Goal: Task Accomplishment & Management: Use online tool/utility

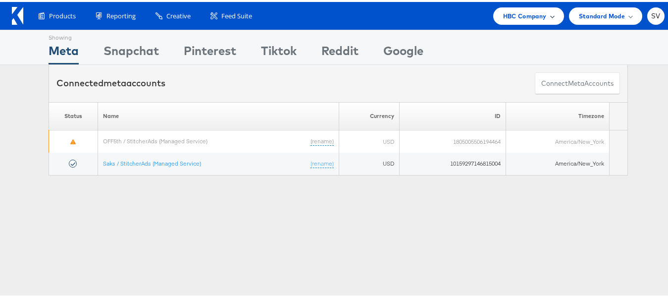
click at [518, 22] on div "HBC Company" at bounding box center [528, 13] width 71 height 17
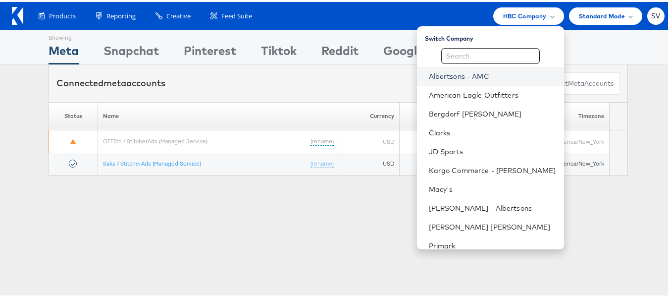
click at [463, 78] on link "Albertsons - AMC" at bounding box center [492, 74] width 127 height 10
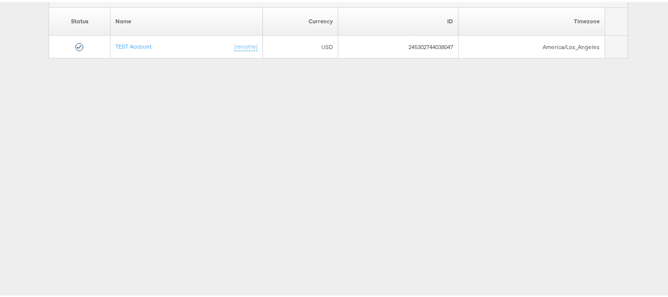
scroll to position [99, 0]
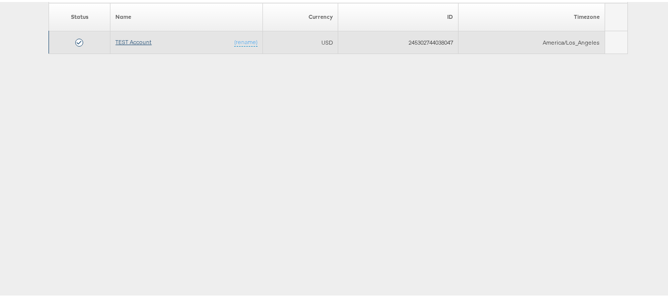
click at [125, 39] on link "TEST Account" at bounding box center [133, 39] width 36 height 7
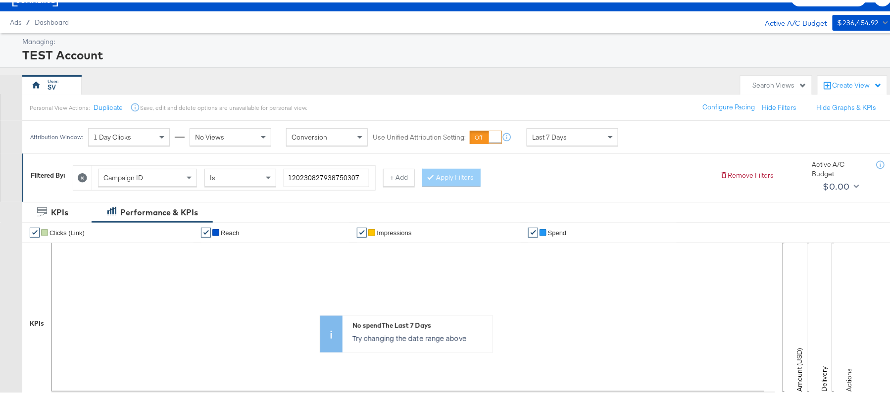
scroll to position [198, 0]
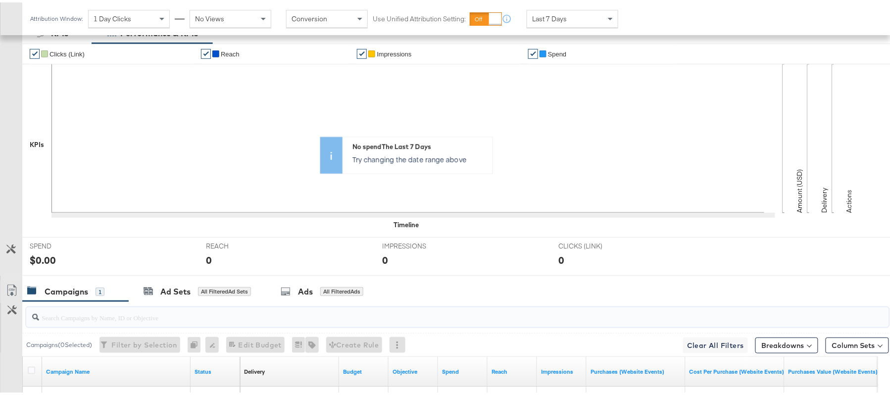
click at [163, 315] on input "search" at bounding box center [424, 310] width 771 height 19
paste input "120230827938750307"
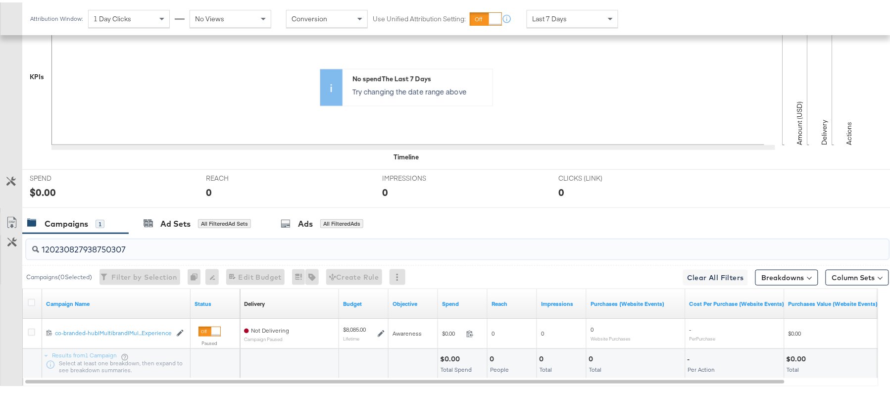
scroll to position [321, 0]
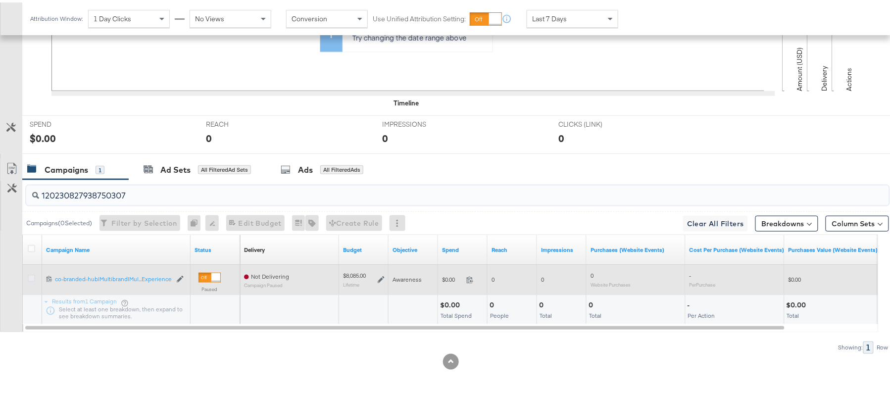
type input "120230827938750307"
click at [32, 273] on icon at bounding box center [31, 275] width 7 height 7
click at [0, 0] on input "checkbox" at bounding box center [0, 0] width 0 height 0
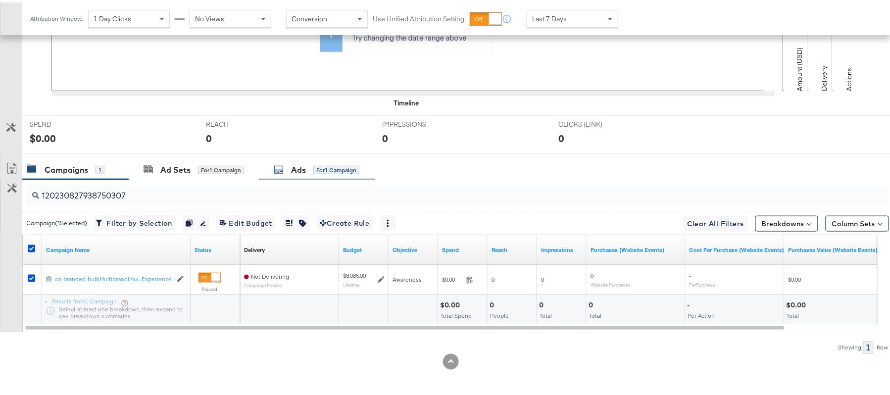
click at [277, 162] on div "Ads for 1 Campaign" at bounding box center [317, 167] width 86 height 11
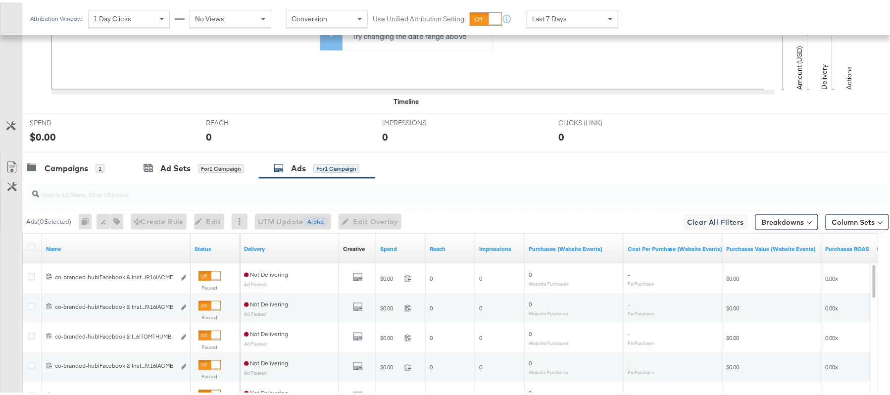
click at [387, 201] on div at bounding box center [457, 192] width 863 height 20
paste input "co-branded-hub|Facebook & Instagram|Social Media|FBIG - Video IX - Custom Shopp…"
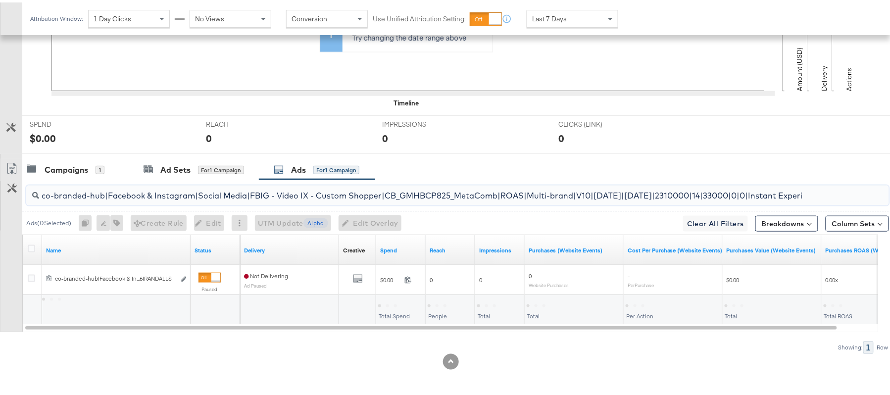
scroll to position [0, 115]
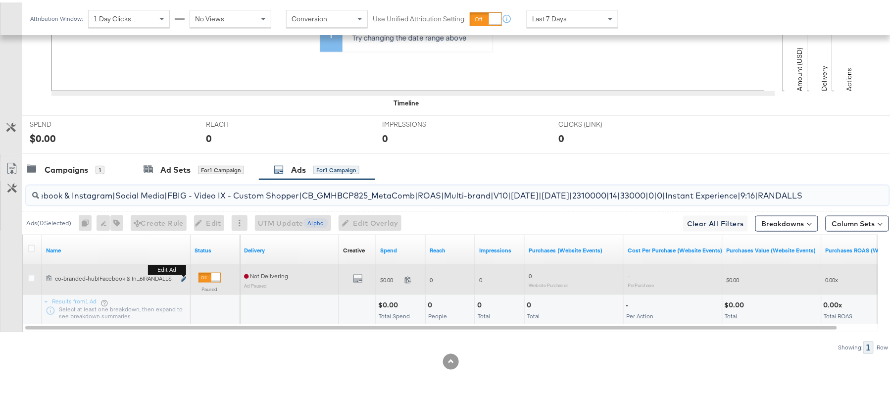
type input "co-branded-hub|Facebook & Instagram|Social Media|FBIG - Video IX - Custom Shopp…"
click at [184, 275] on button "Edit ad" at bounding box center [184, 277] width 6 height 10
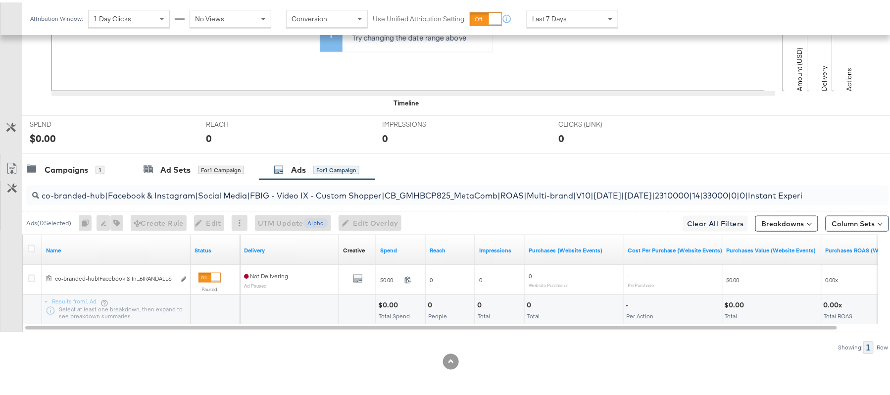
scroll to position [321, 0]
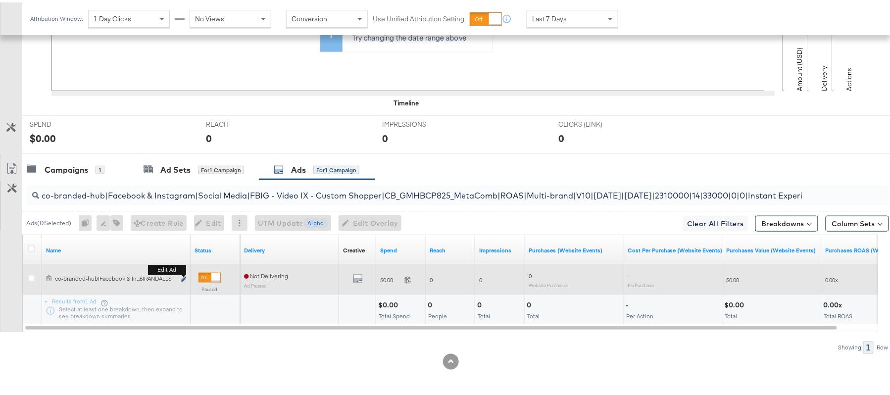
click at [183, 278] on icon "link" at bounding box center [183, 276] width 5 height 5
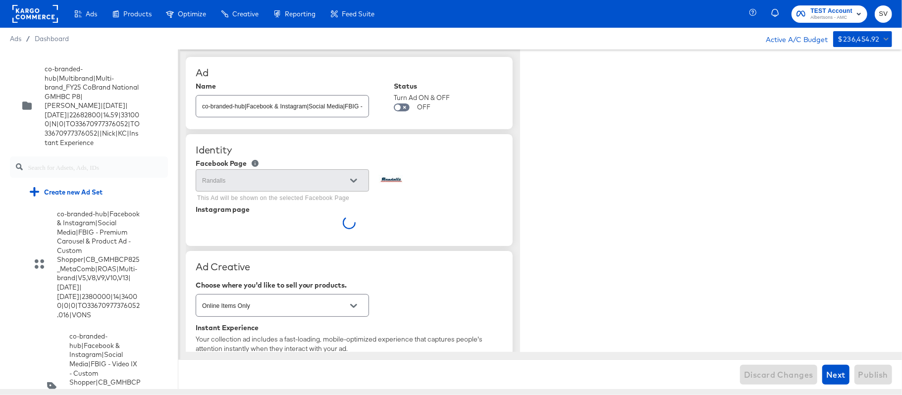
scroll to position [4117, 0]
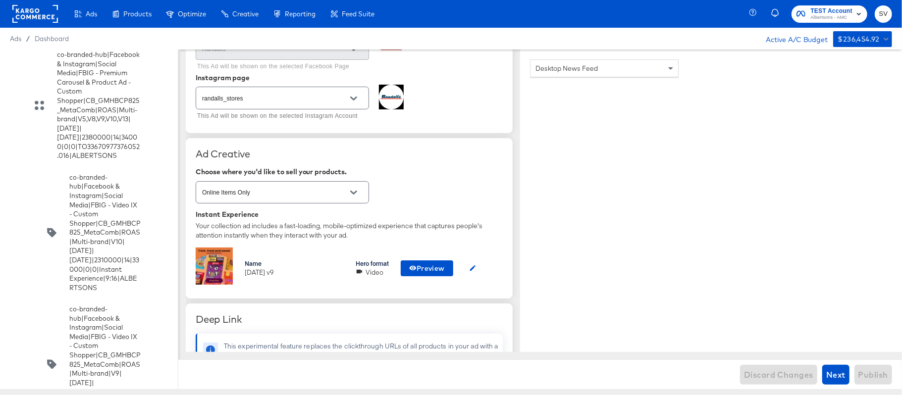
scroll to position [198, 0]
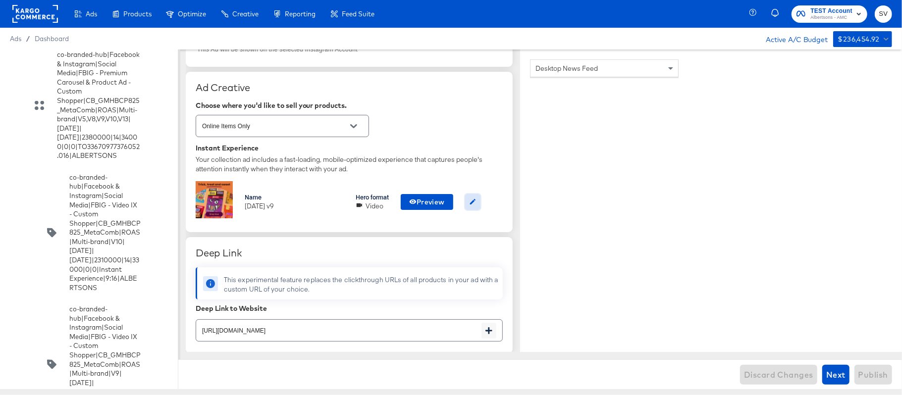
click at [474, 203] on icon "button" at bounding box center [472, 201] width 7 height 7
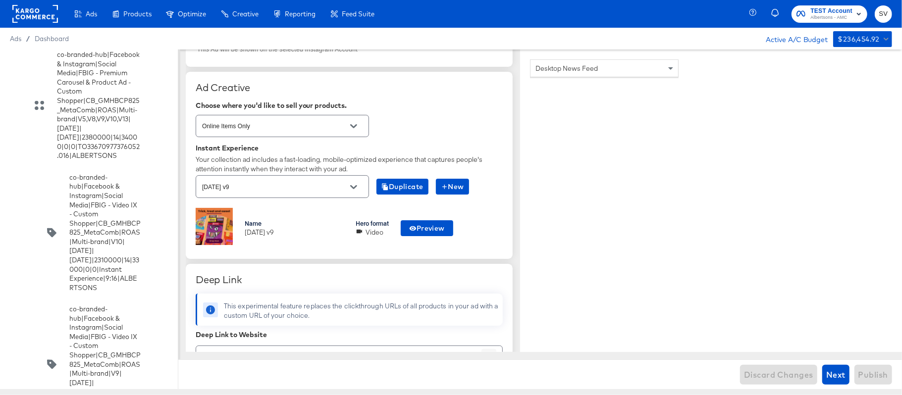
click at [350, 191] on icon "Open" at bounding box center [353, 187] width 7 height 7
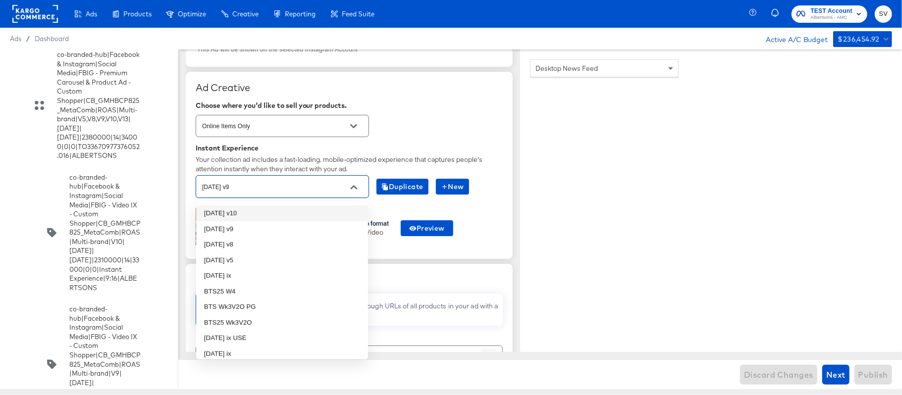
click at [288, 214] on li "oct25 v10" at bounding box center [282, 213] width 172 height 16
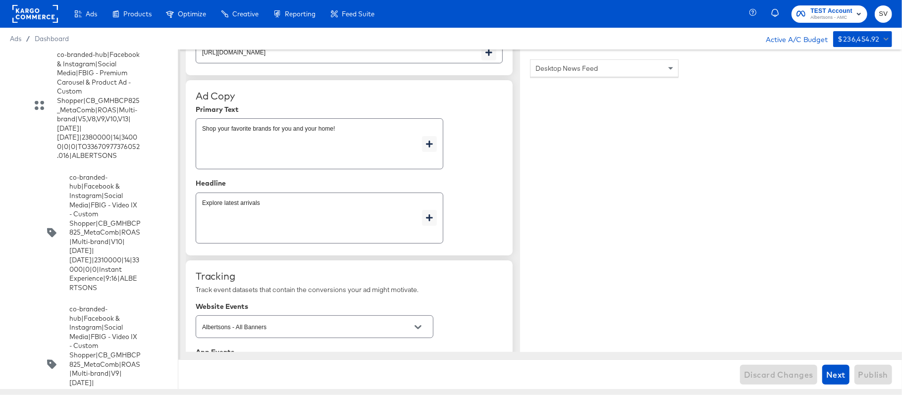
scroll to position [390, 0]
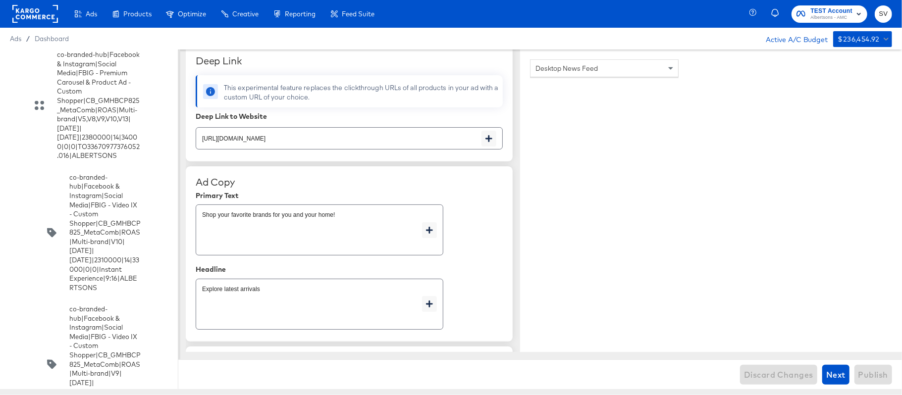
click at [505, 254] on div "Ad Copy Primary Text Shop your favorite brands for you and your home! x Headlin…" at bounding box center [349, 253] width 327 height 175
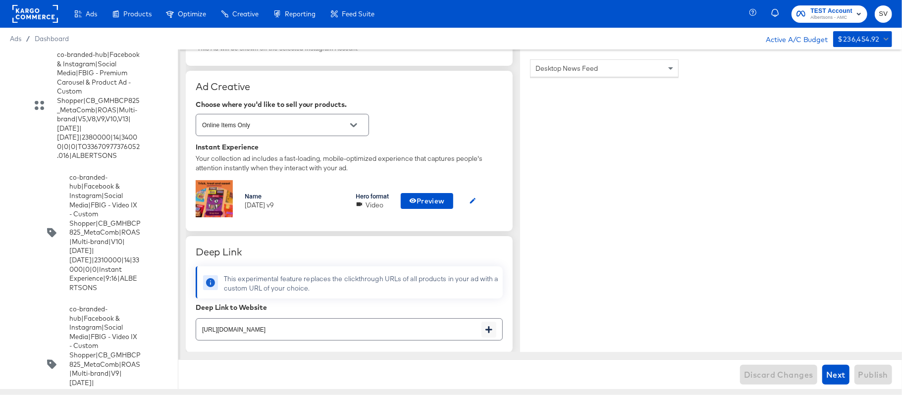
scroll to position [192, 0]
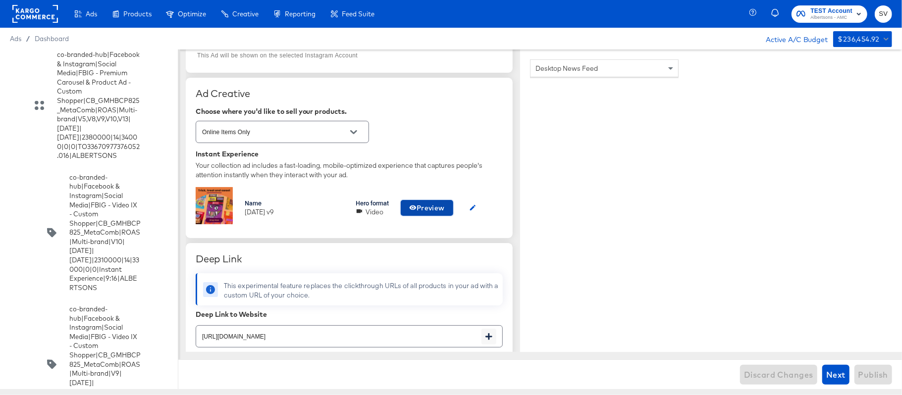
click at [428, 205] on span "Preview" at bounding box center [427, 208] width 36 height 12
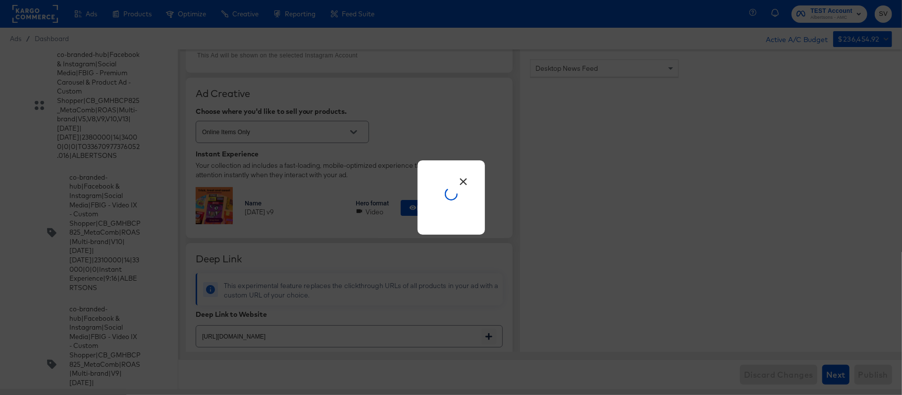
click at [463, 182] on button "×" at bounding box center [463, 179] width 18 height 18
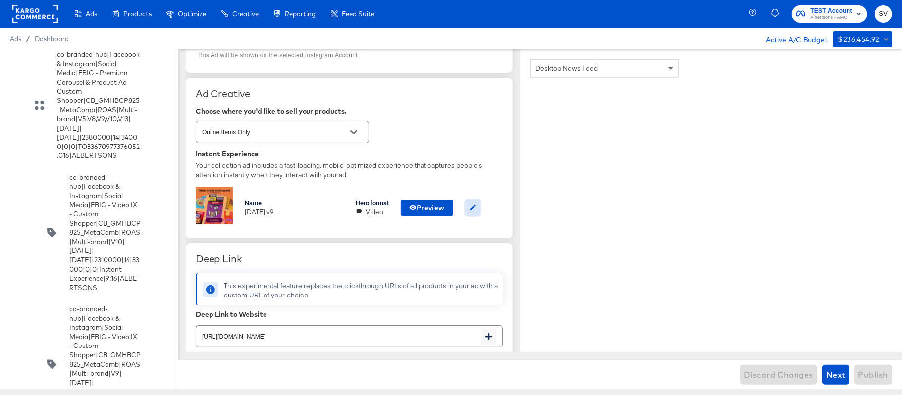
click at [474, 207] on icon "button" at bounding box center [472, 207] width 7 height 7
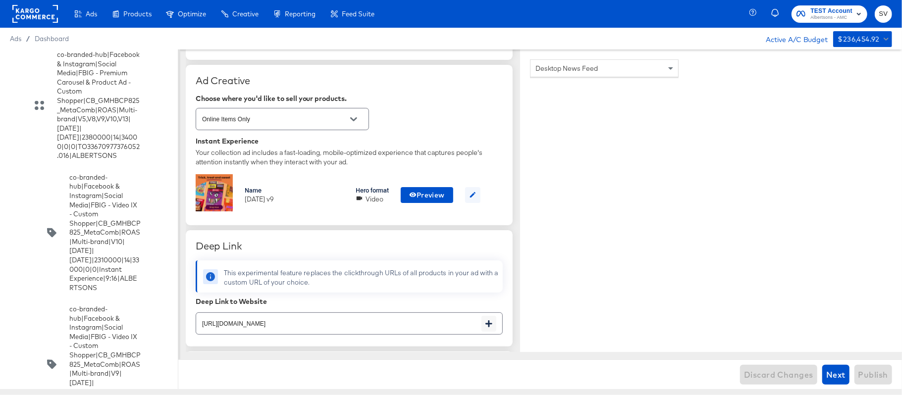
type textarea "x"
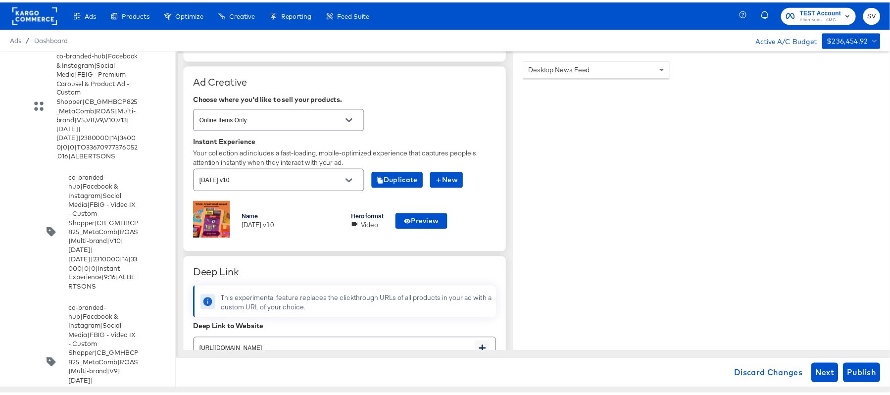
scroll to position [219, 0]
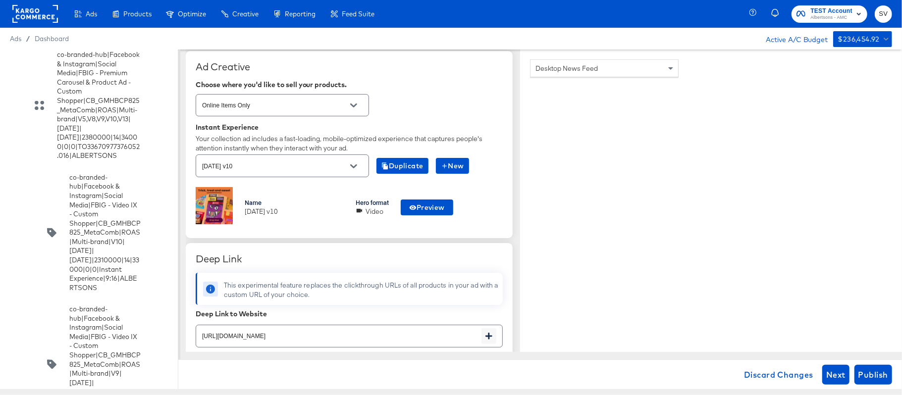
click at [530, 216] on iframe at bounding box center [663, 258] width 267 height 347
click at [870, 368] on span "Publish" at bounding box center [873, 375] width 30 height 14
type textarea "x"
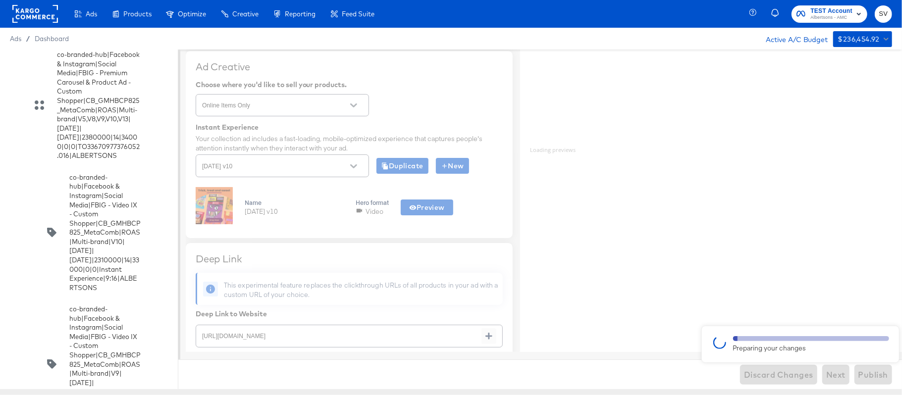
type textarea "x"
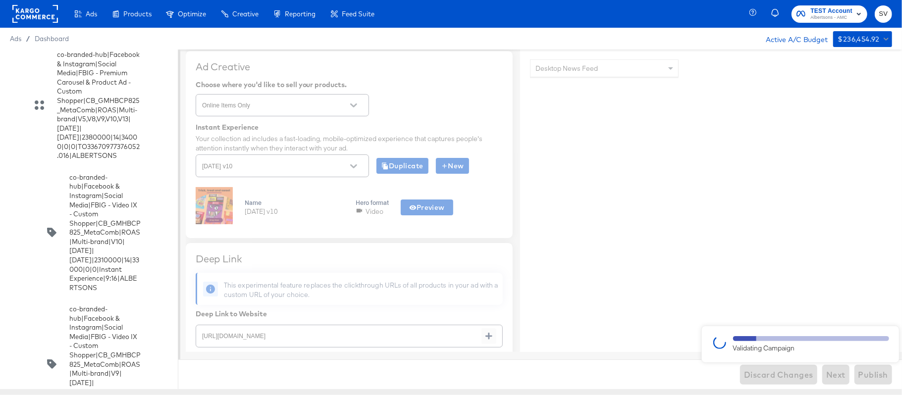
type textarea "x"
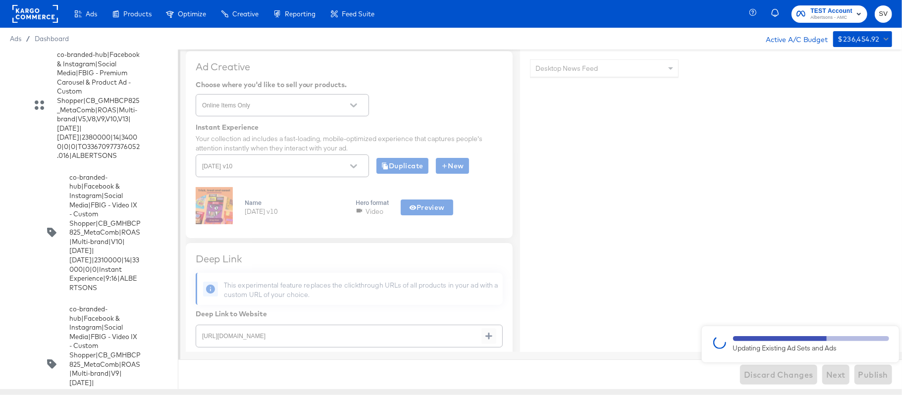
type textarea "x"
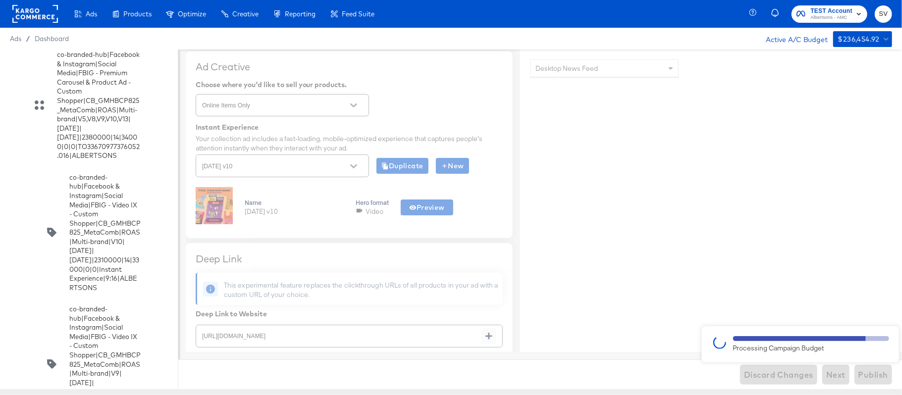
type textarea "x"
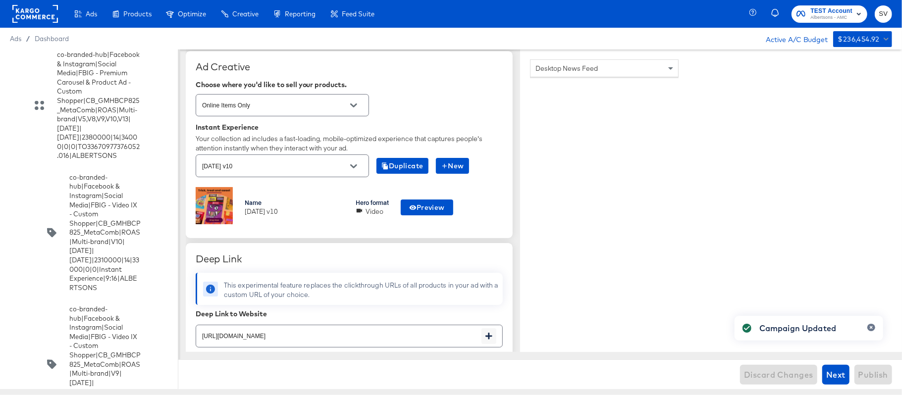
type textarea "x"
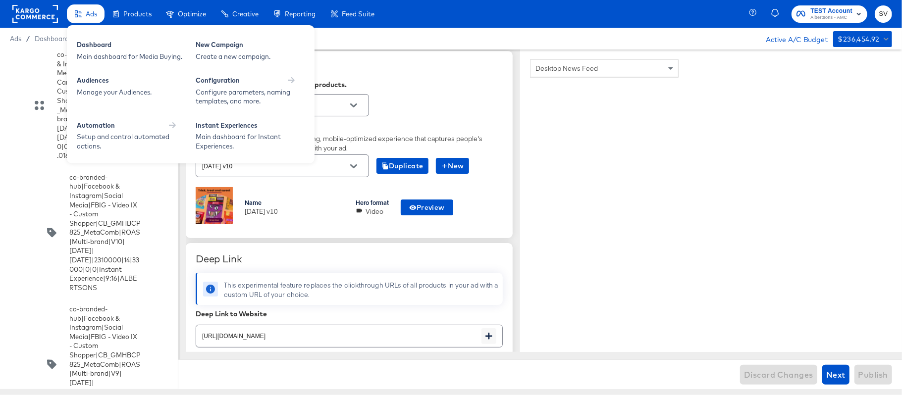
click at [91, 14] on span "Ads" at bounding box center [91, 14] width 11 height 8
click at [95, 40] on div "Dashboard" at bounding box center [131, 46] width 109 height 12
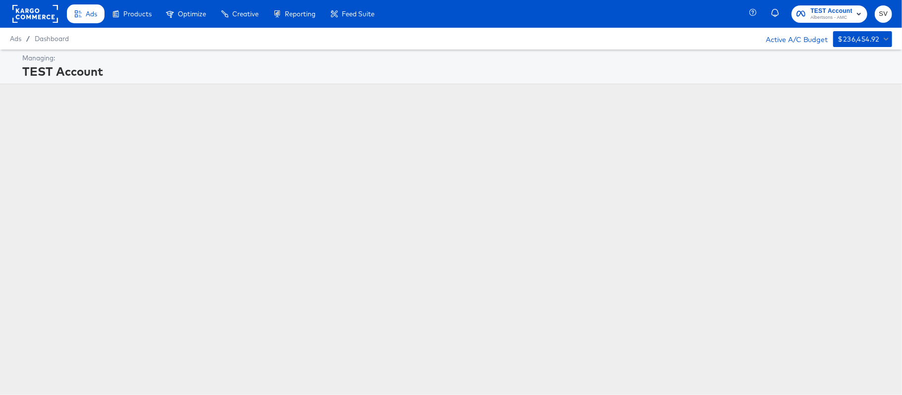
click at [814, 2] on div "TEST Account Albertsons - AMC SV" at bounding box center [826, 14] width 149 height 28
click at [817, 8] on span "TEST Account" at bounding box center [831, 11] width 42 height 10
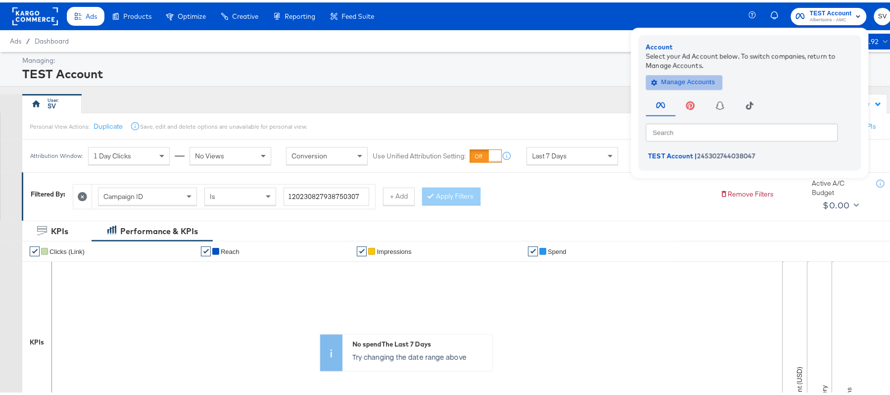
click at [686, 80] on span "Manage Accounts" at bounding box center [684, 79] width 62 height 11
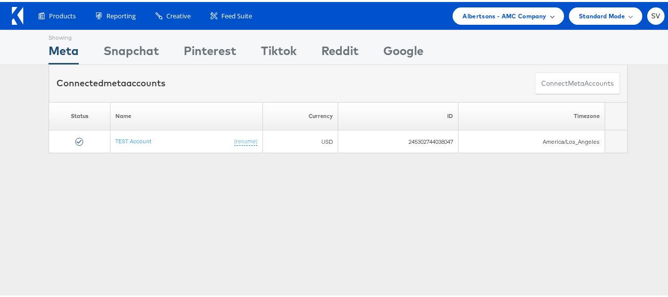
click at [462, 14] on span "Albertsons - AMC Company" at bounding box center [504, 14] width 84 height 10
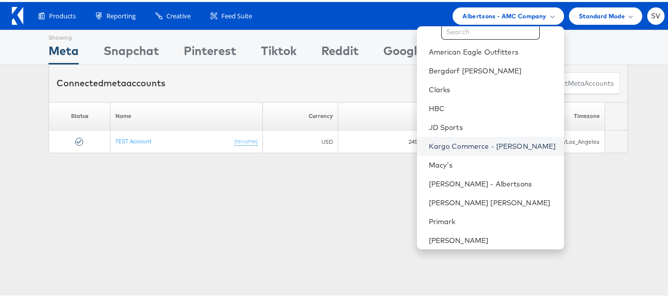
scroll to position [48, 0]
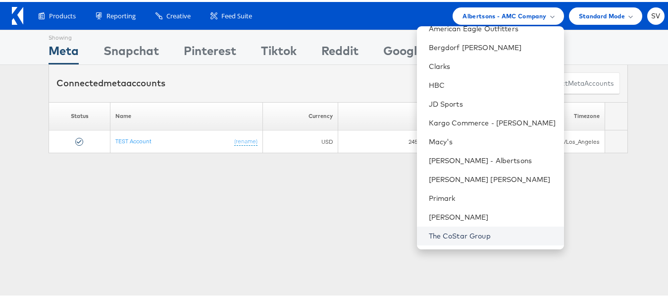
click at [469, 230] on link "The CoStar Group" at bounding box center [492, 234] width 127 height 10
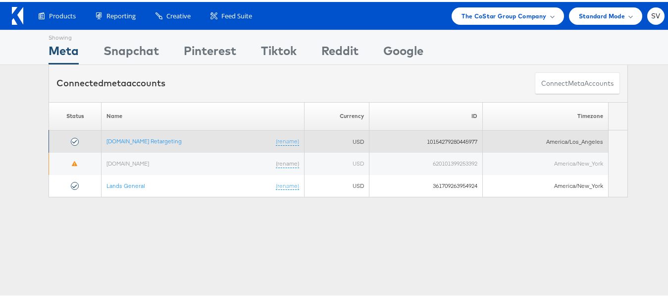
click at [166, 133] on td "[DOMAIN_NAME] Retargeting (rename)" at bounding box center [202, 139] width 203 height 22
click at [162, 139] on link "[DOMAIN_NAME] Retargeting" at bounding box center [143, 138] width 75 height 7
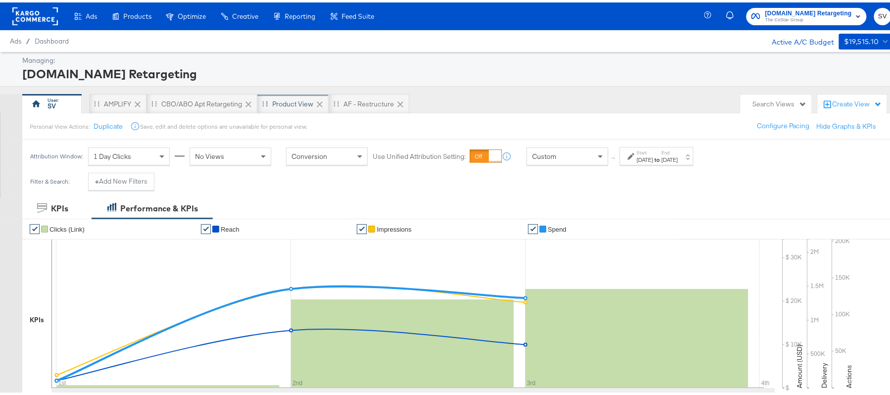
click at [277, 99] on div "Product View" at bounding box center [292, 101] width 41 height 9
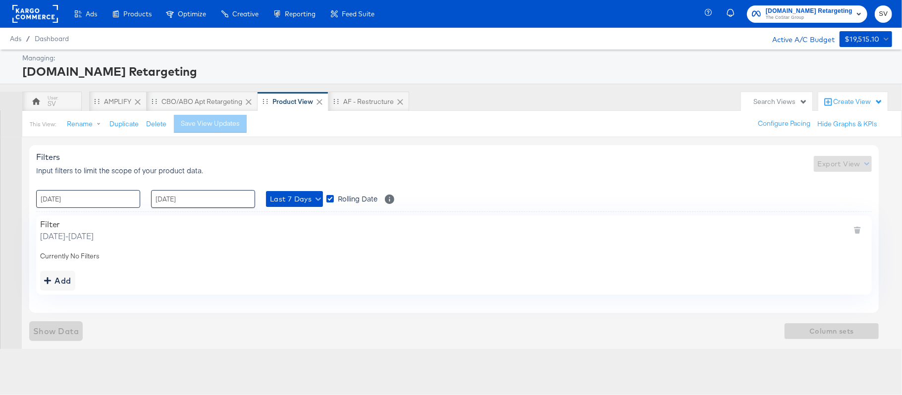
click at [102, 202] on input "28 / August / 2025" at bounding box center [88, 199] width 104 height 18
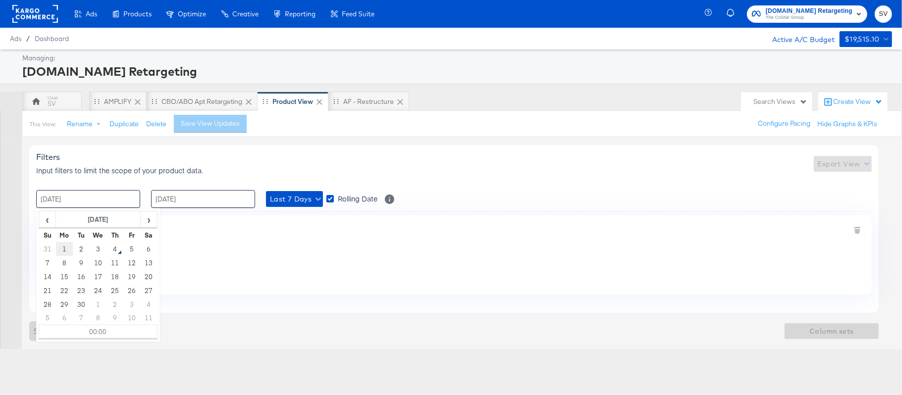
click at [60, 250] on td "1" at bounding box center [64, 249] width 17 height 14
type input "01 / September / 2025 00:00"
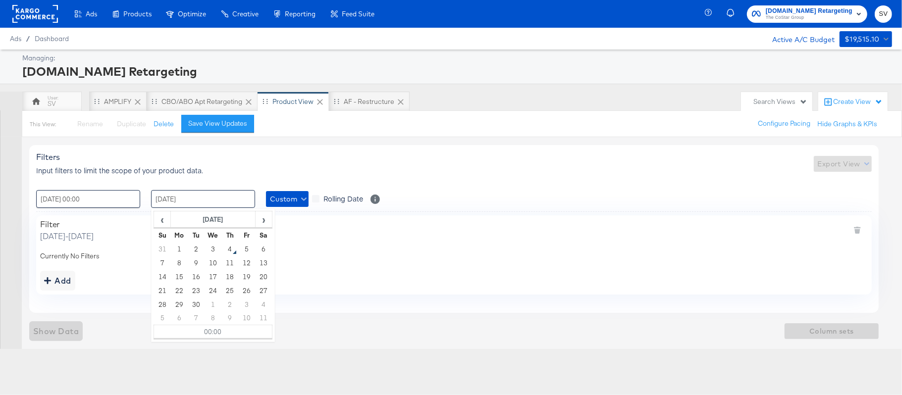
click at [183, 202] on input "03 / September / 2025" at bounding box center [203, 199] width 104 height 18
click at [230, 250] on td "4" at bounding box center [229, 249] width 17 height 14
type input "04 / September / 2025 00:00"
click at [70, 273] on button "Add" at bounding box center [57, 281] width 35 height 20
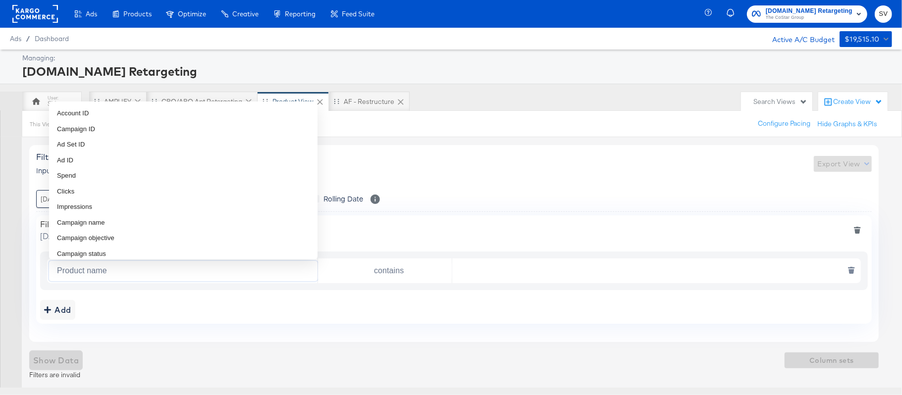
click at [88, 280] on input "Product name" at bounding box center [185, 271] width 264 height 20
click at [97, 224] on span "Campaign name" at bounding box center [81, 223] width 48 height 10
type input "Campaign name"
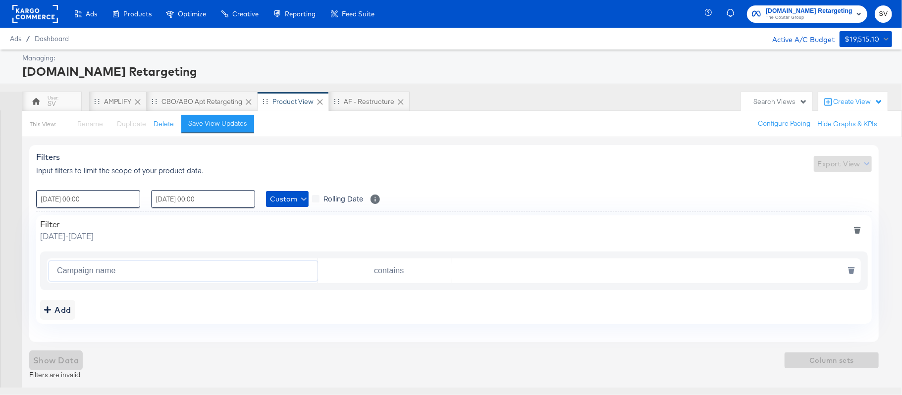
click at [571, 270] on input "text" at bounding box center [653, 271] width 403 height 20
paste input "AHL24"
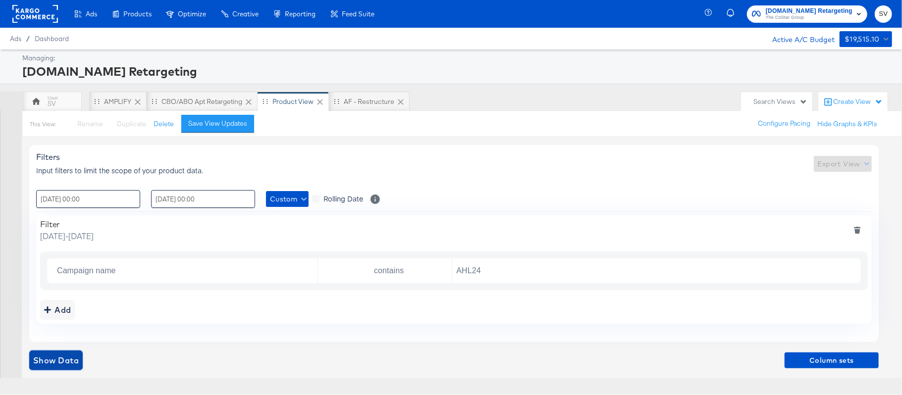
click at [70, 356] on span "Show Data" at bounding box center [56, 360] width 46 height 14
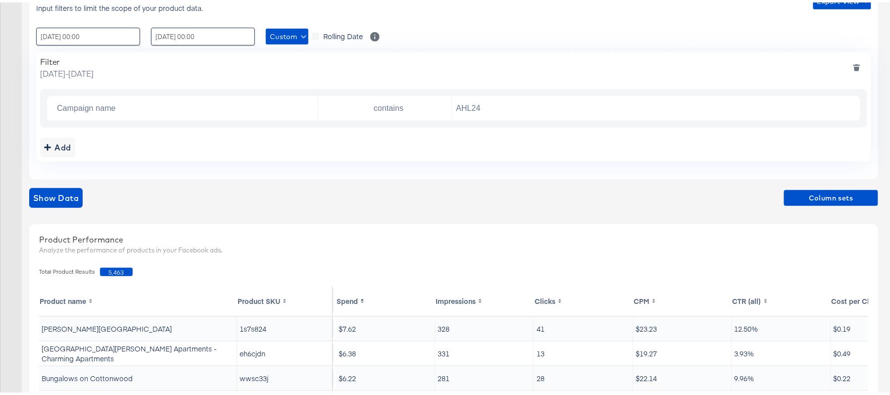
scroll to position [198, 0]
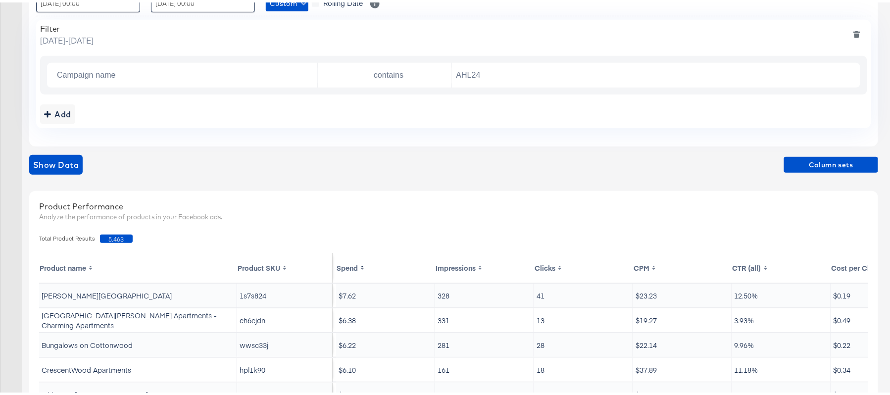
click at [118, 238] on span "5,463" at bounding box center [116, 236] width 33 height 8
copy span "5,463"
click at [487, 78] on input "AHL24" at bounding box center [653, 73] width 403 height 20
paste input "F"
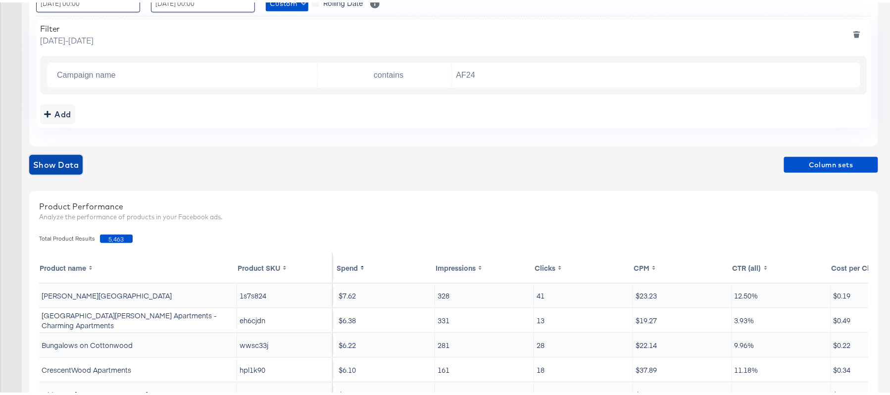
click at [36, 168] on span "Show Data" at bounding box center [56, 162] width 46 height 14
click at [116, 236] on span "5,429" at bounding box center [116, 236] width 33 height 8
copy span "5,429"
click at [460, 69] on input "AF24" at bounding box center [653, 73] width 403 height 20
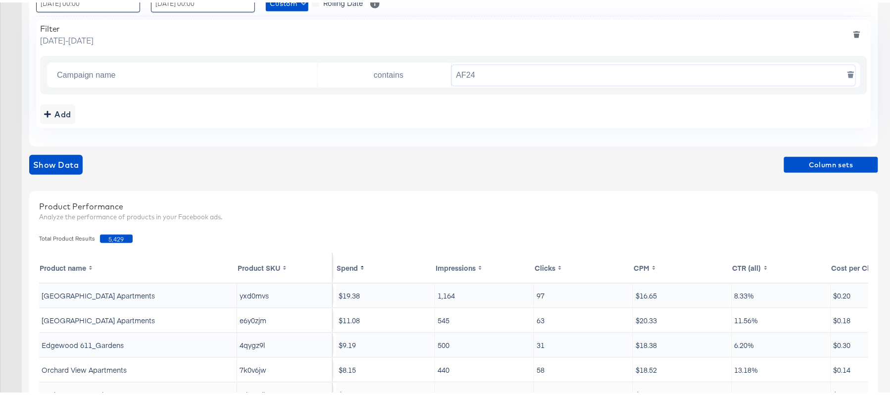
paste input "FR"
click at [62, 161] on span "Show Data" at bounding box center [56, 162] width 46 height 14
click at [113, 236] on span "10,489" at bounding box center [116, 236] width 33 height 8
copy span "10,489"
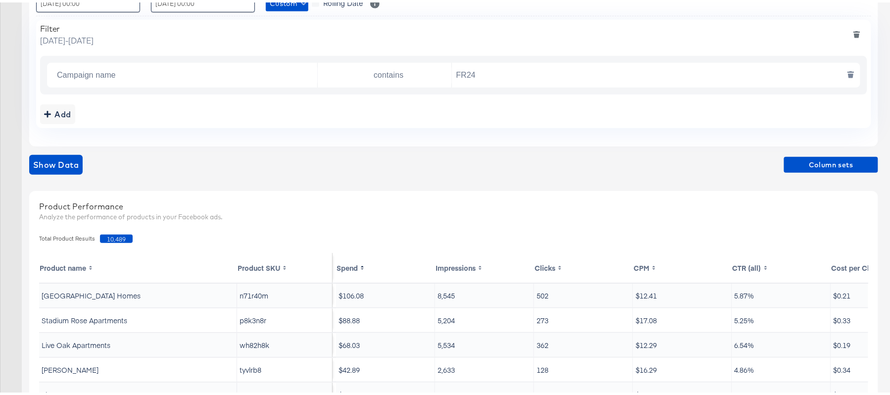
click at [472, 74] on input "FR24" at bounding box center [653, 73] width 403 height 20
paste input "DARE"
type input "DARE24"
click at [34, 166] on span "Show Data" at bounding box center [56, 162] width 46 height 14
click at [111, 234] on span "26,613" at bounding box center [116, 236] width 33 height 8
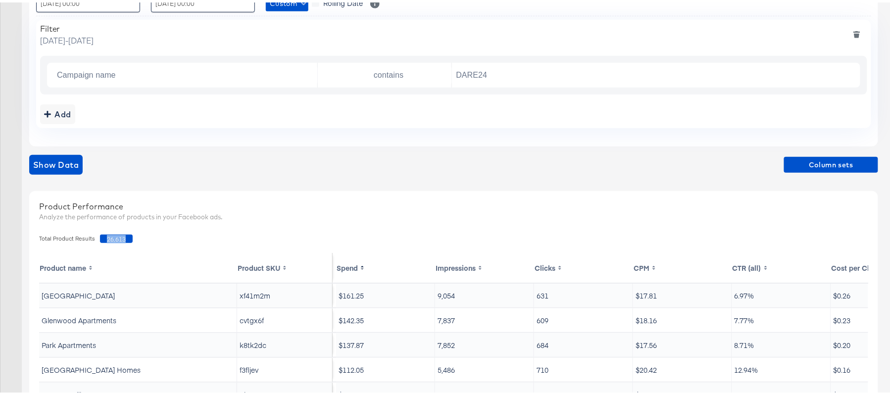
click at [111, 234] on span "26,613" at bounding box center [116, 236] width 33 height 8
copy span "26,613"
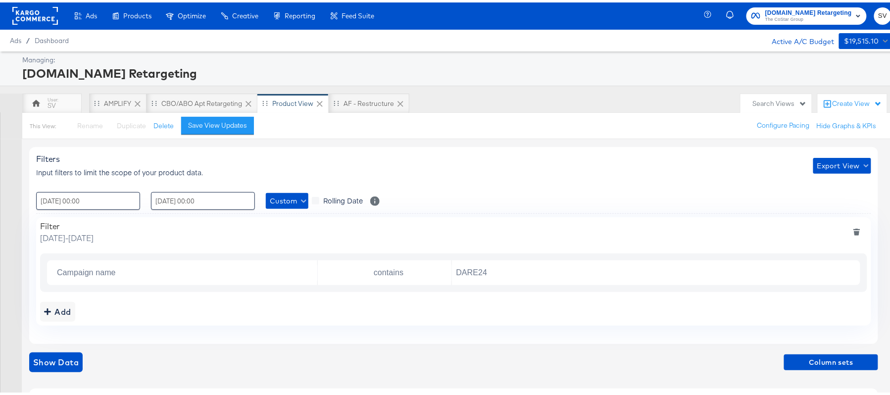
scroll to position [0, 0]
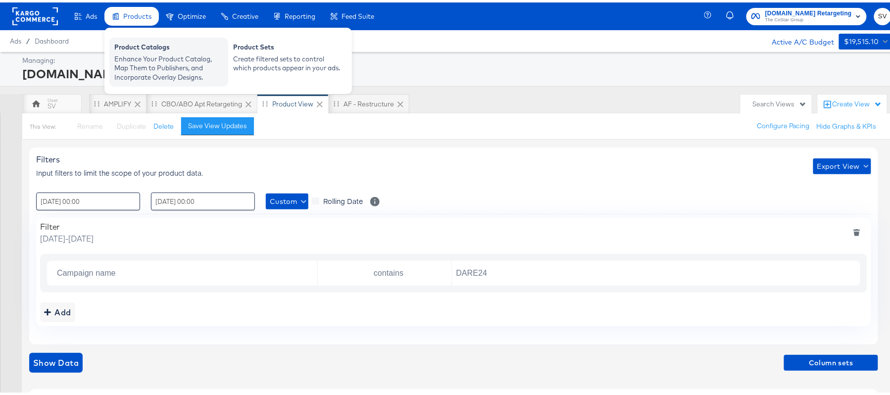
click at [147, 56] on div "Enhance Your Product Catalog, Map Them to Publishers, and Incorporate Overlay D…" at bounding box center [168, 66] width 109 height 28
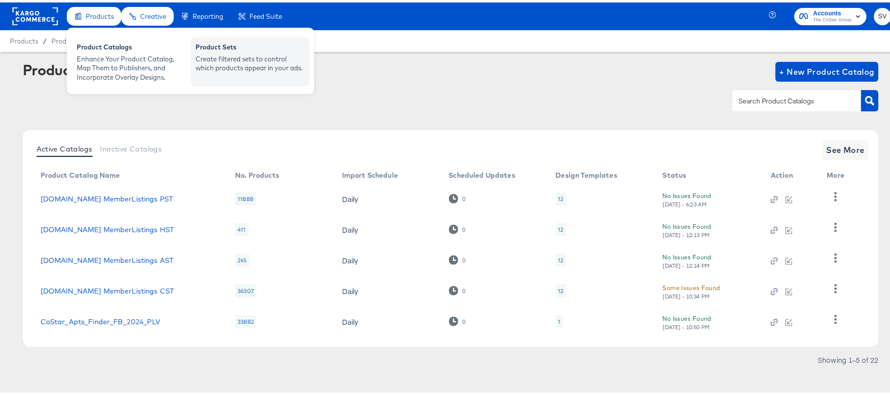
click at [254, 74] on div "Product Sets Create filtered sets to control which products appear in your ads." at bounding box center [250, 59] width 119 height 49
click at [234, 68] on div "Create filtered sets to control which products appear in your ads." at bounding box center [250, 61] width 109 height 18
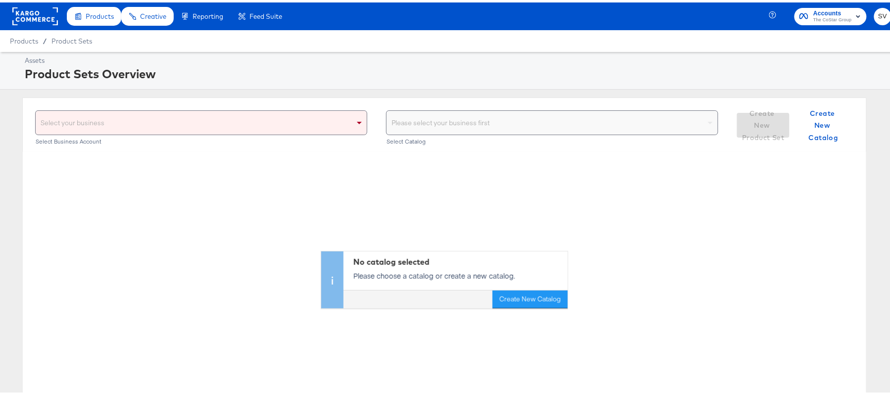
click at [216, 127] on div "Select your business" at bounding box center [201, 120] width 331 height 24
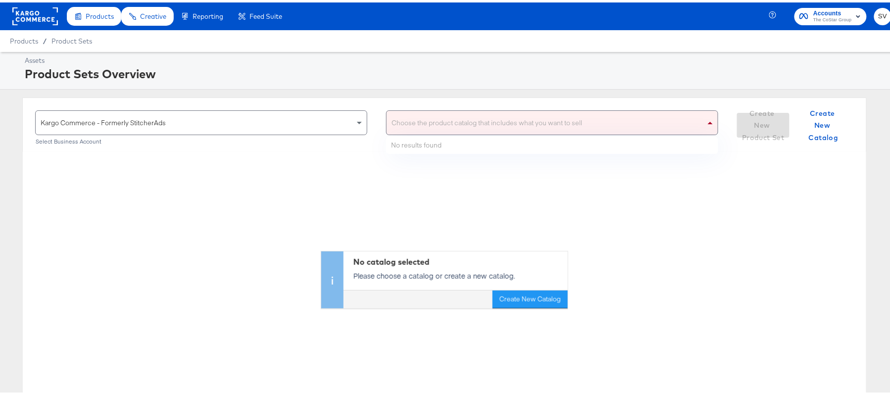
click at [403, 123] on div "Choose the product catalog that includes what you want to sell" at bounding box center [552, 120] width 331 height 24
type input "ahl"
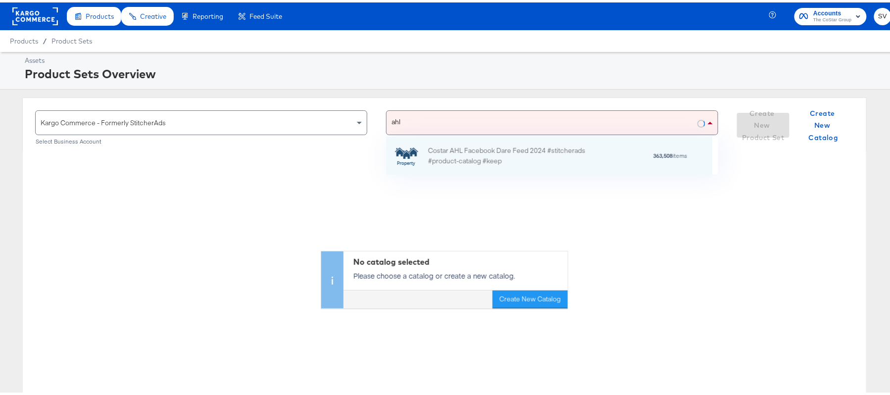
scroll to position [27, 315]
click at [426, 143] on div "Costar AHL Facebook Dare Feed 2024 #stitcherads #product-catalog #keep 363,508 …" at bounding box center [549, 153] width 327 height 38
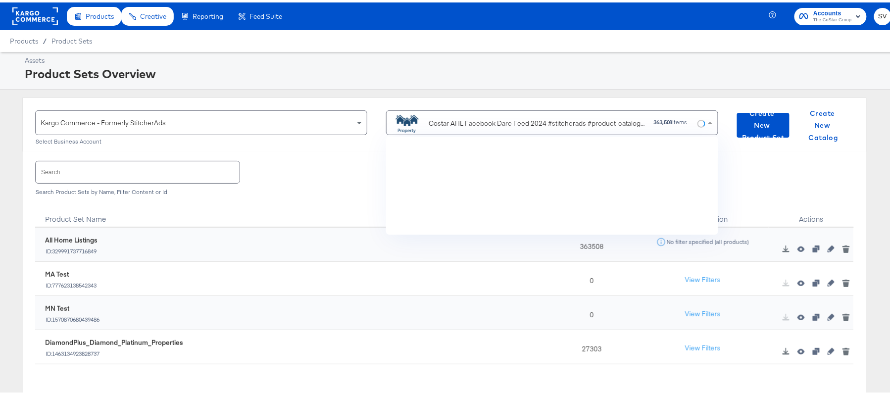
scroll to position [86, 315]
click at [191, 175] on input "text" at bounding box center [138, 169] width 204 height 21
paste input "DiamondPlus_Diamond_Platinum_Properties"
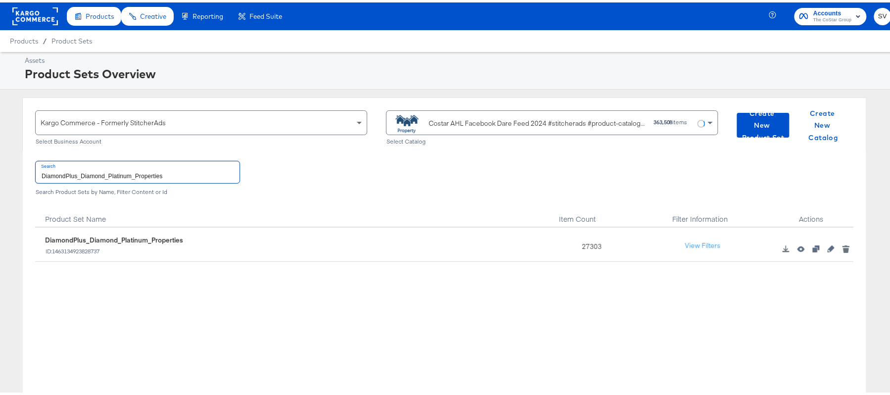
type input "DiamondPlus_Diamond_Platinum_Properties"
click at [581, 242] on div "27303" at bounding box center [589, 242] width 85 height 34
copy div "27303"
click at [490, 118] on div "Costar AHL Facebook Dare Feed 2024 #stitcherads #product-catalog #keep" at bounding box center [537, 121] width 217 height 10
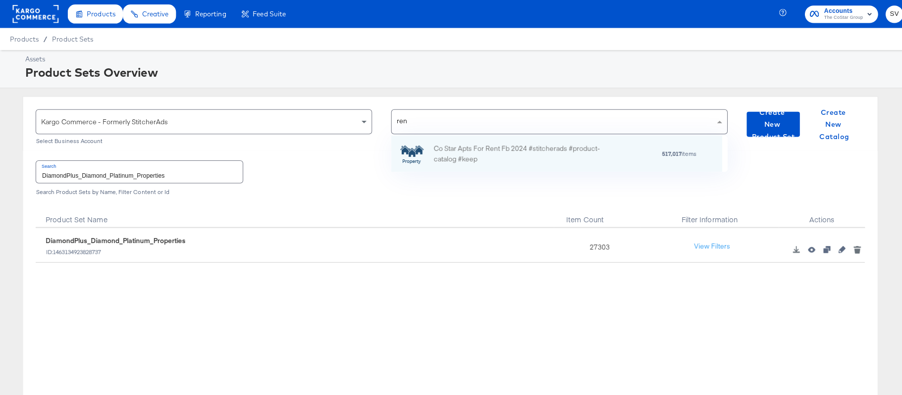
scroll to position [12, 12]
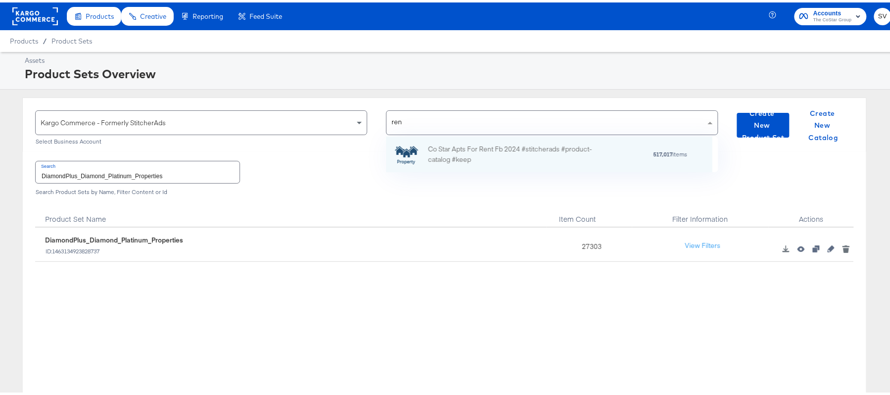
type input "rent"
click at [487, 156] on div "Co Star Apts For Rent Fb 2024 #stitcherads #product-catalog #keep" at bounding box center [514, 152] width 173 height 21
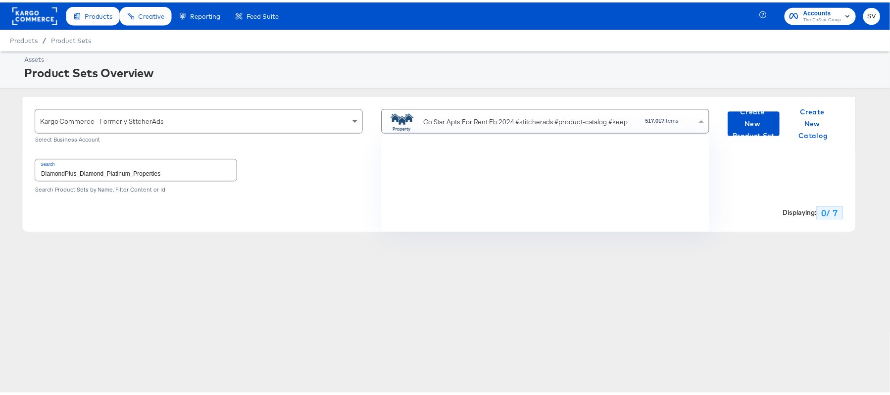
scroll to position [1957, 0]
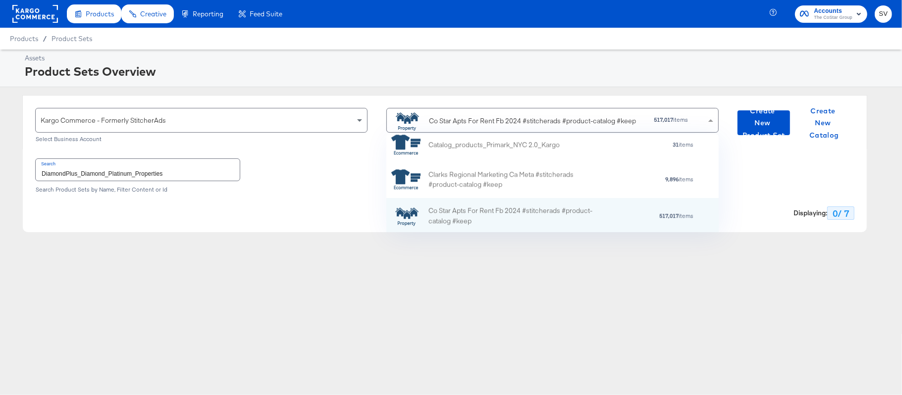
click at [190, 171] on input "DiamondPlus_Diamond_Platinum_Properties" at bounding box center [138, 169] width 204 height 21
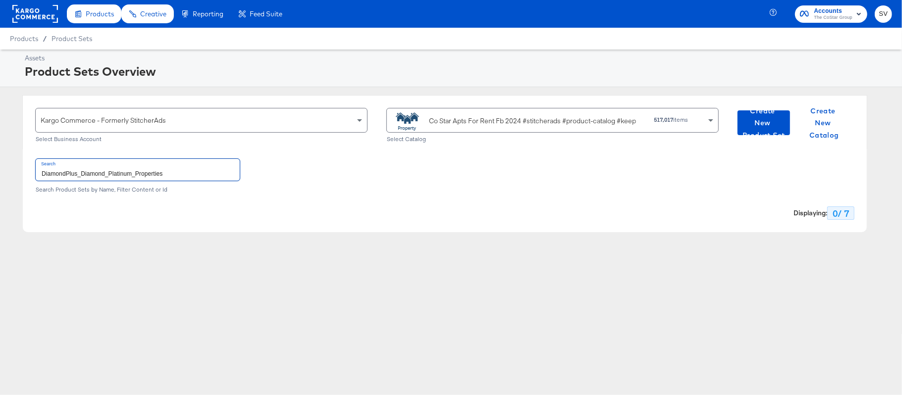
paste input "ForRent.com_Diamond & Platinum"
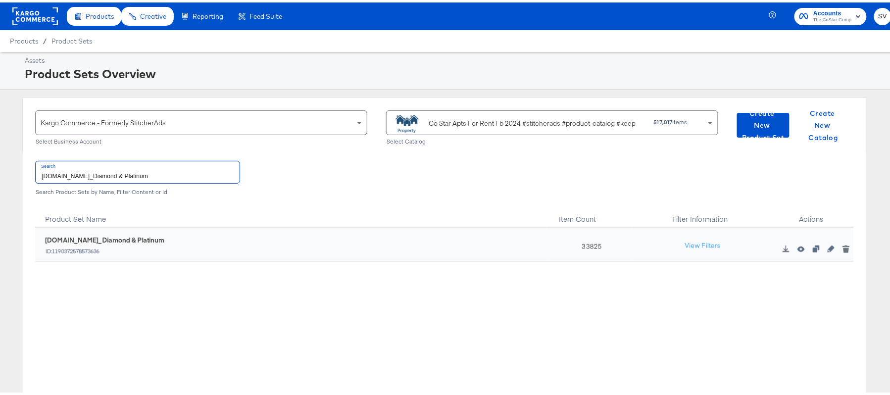
type input "ForRent.com_Diamond & Platinum"
click at [582, 246] on div "33825" at bounding box center [589, 242] width 85 height 34
copy div "33825"
click at [467, 119] on div "Co Star Apts For Rent Fb 2024 #stitcherads #product-catalog #keep" at bounding box center [532, 121] width 207 height 10
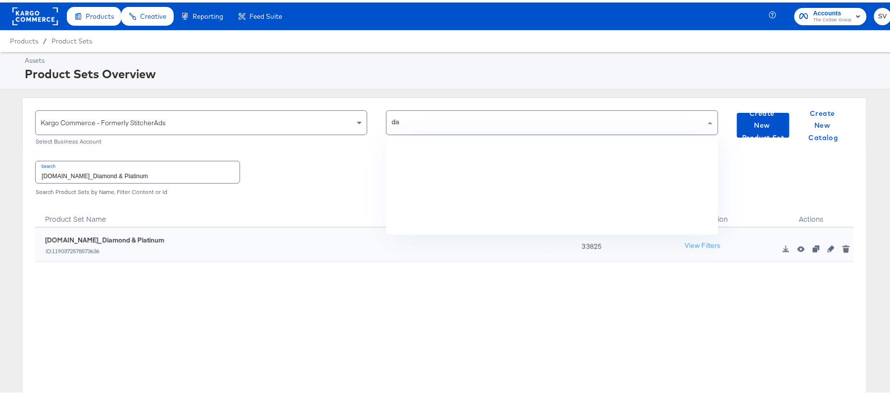
scroll to position [0, 0]
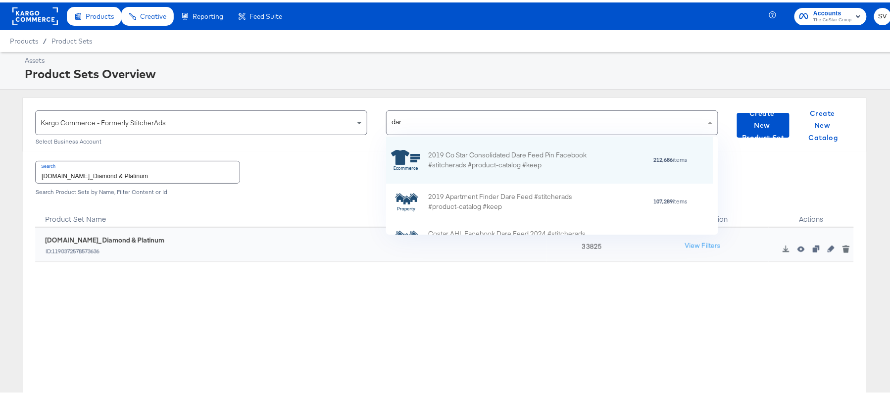
type input "dare"
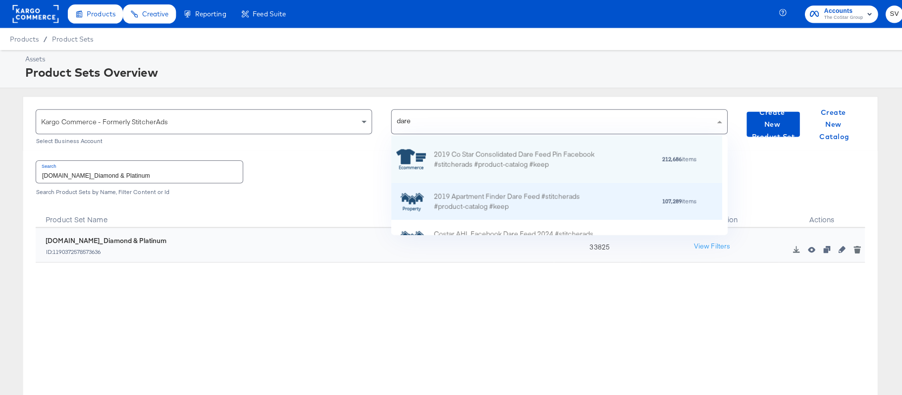
scroll to position [66, 0]
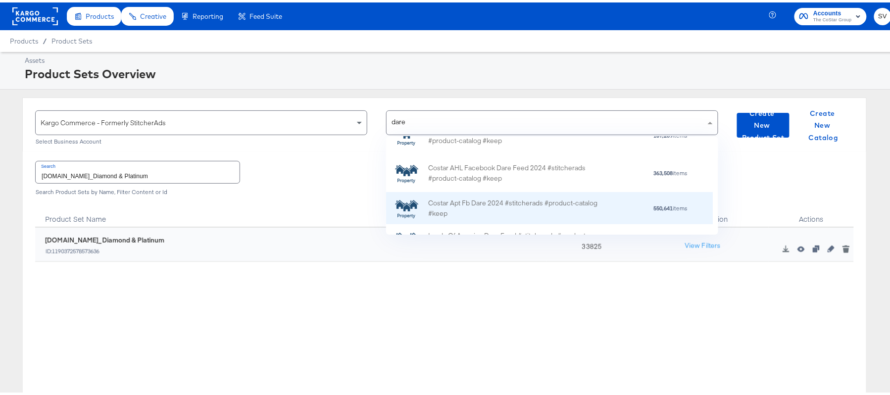
click at [492, 205] on div "Costar Apt Fb Dare 2024 #stitcherads #product-catalog #keep" at bounding box center [514, 206] width 173 height 21
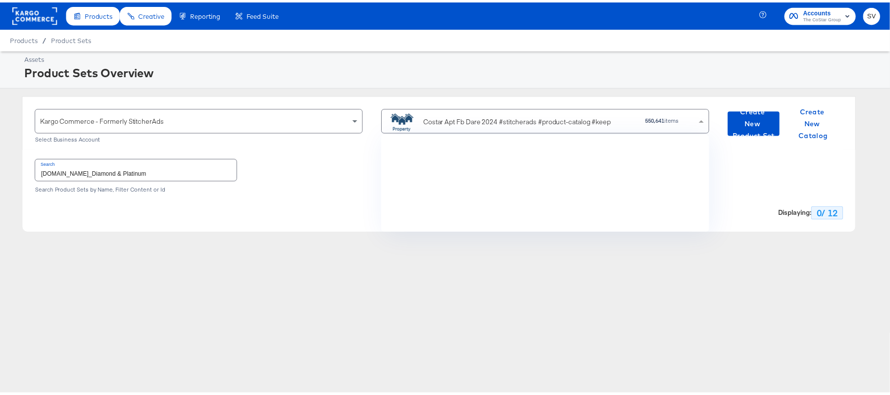
scroll to position [86, 321]
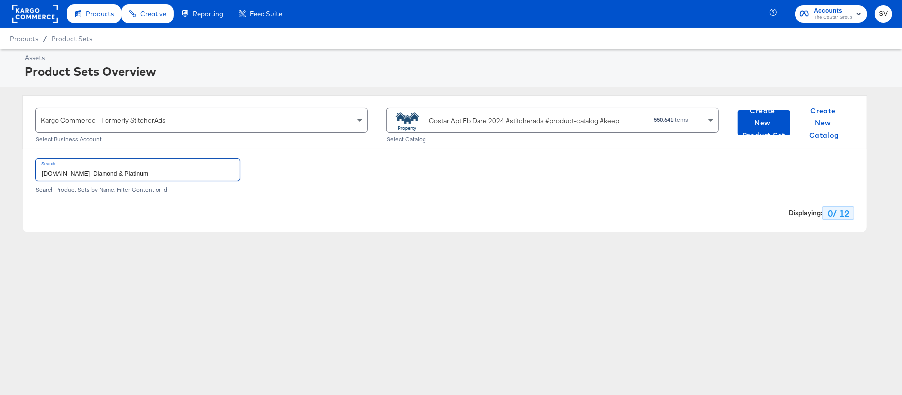
click at [211, 163] on input "ForRent.com_Diamond & Platinum" at bounding box center [138, 169] width 204 height 21
paste input "DARECatalog_Apts_AllPlatinum_AllDiamond"
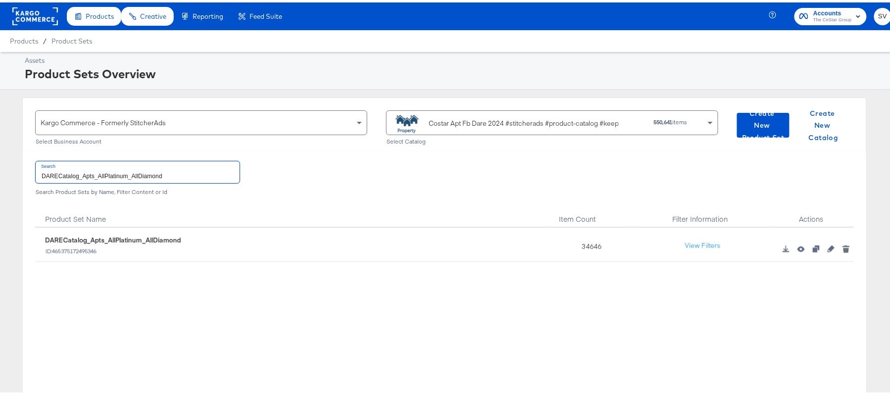
type input "DARECatalog_Apts_AllPlatinum_AllDiamond"
click at [587, 246] on div "34646" at bounding box center [589, 242] width 85 height 34
copy div "34646"
click at [430, 121] on div "Costar Apt Fb Dare 2024 #stitcherads #product-catalog #keep" at bounding box center [524, 121] width 190 height 10
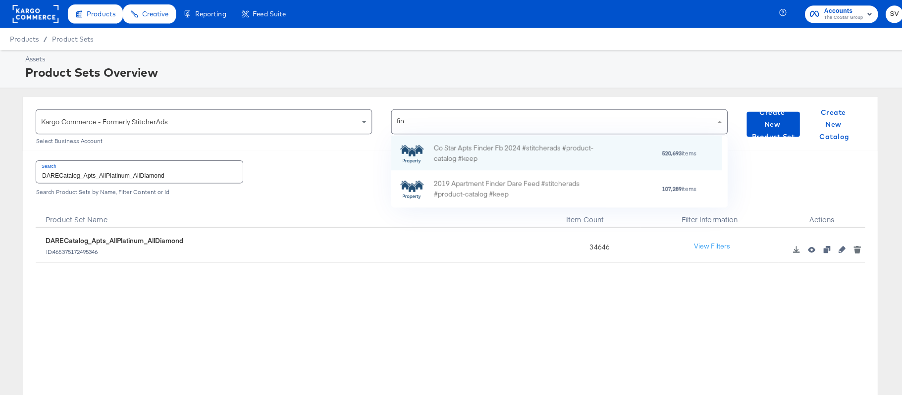
scroll to position [60, 315]
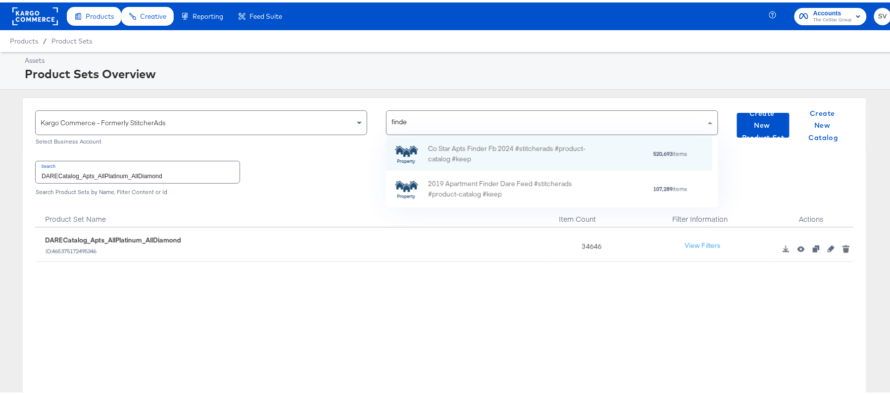
type input "finder"
click at [515, 150] on div "Co Star Apts Finder Fb 2024 #stitcherads #product-catalog #keep" at bounding box center [514, 151] width 173 height 21
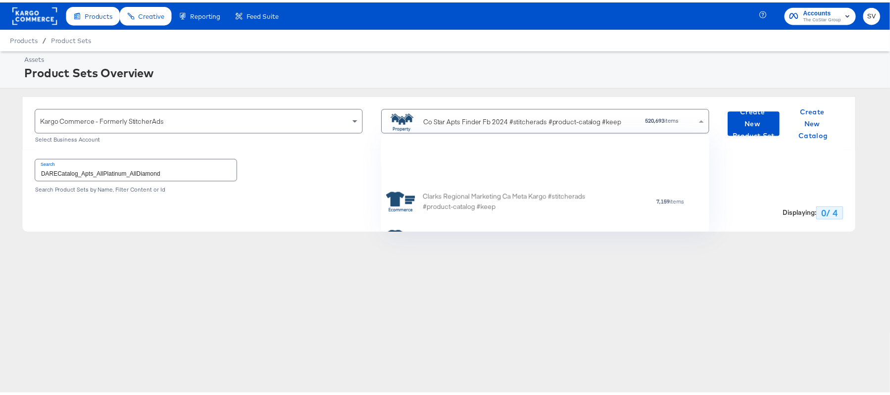
scroll to position [86, 321]
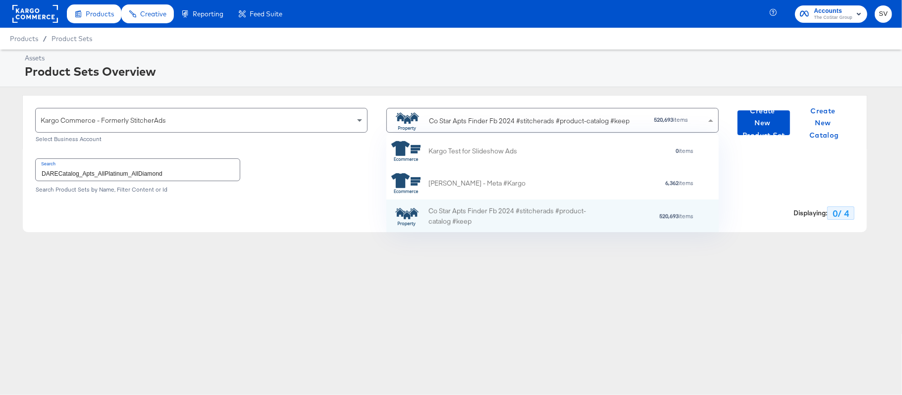
click at [173, 164] on input "DARECatalog_Apts_AllPlatinum_AllDiamond" at bounding box center [138, 169] width 204 height 21
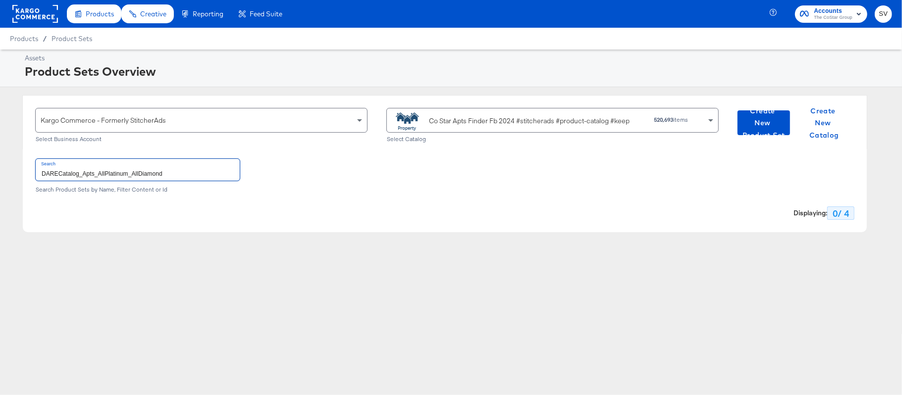
paste input "ApartmentFinder_2024_Diamond & Platinum"
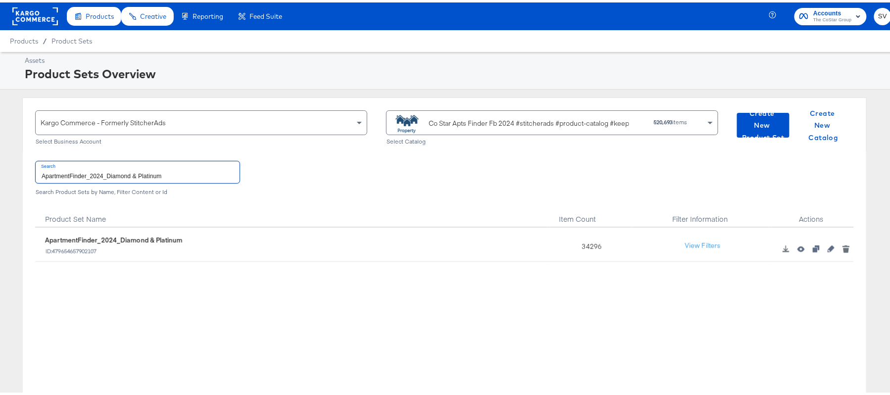
type input "ApartmentFinder_2024_Diamond & Platinum"
click at [574, 242] on div "34296" at bounding box center [589, 242] width 85 height 34
copy div "34296"
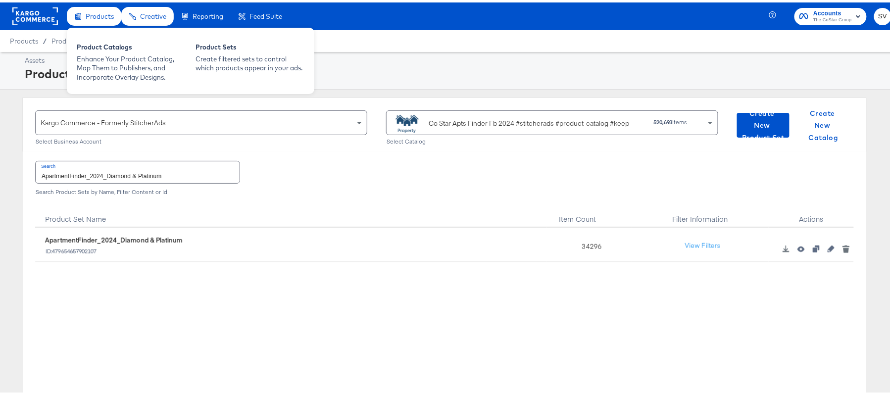
click at [80, 6] on div "Products" at bounding box center [94, 13] width 54 height 19
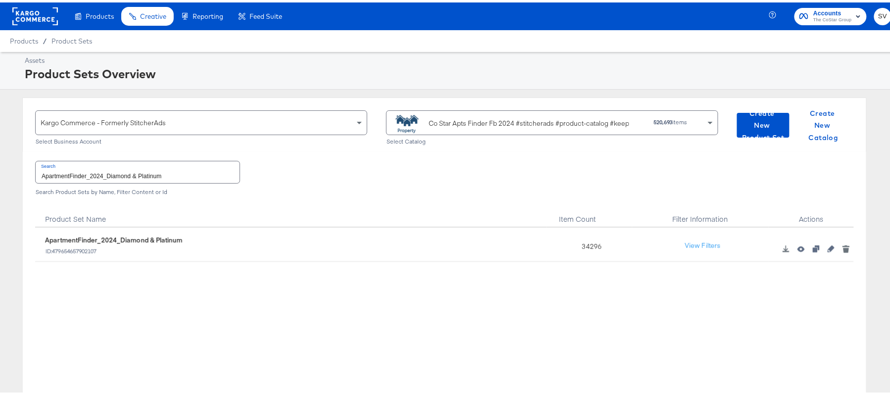
click at [50, 13] on rect at bounding box center [35, 14] width 46 height 18
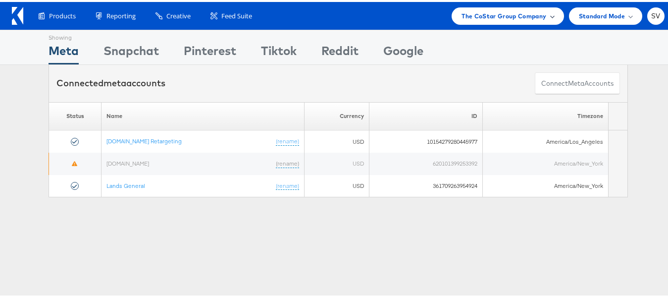
click at [483, 18] on span "The CoStar Group Company" at bounding box center [503, 14] width 85 height 10
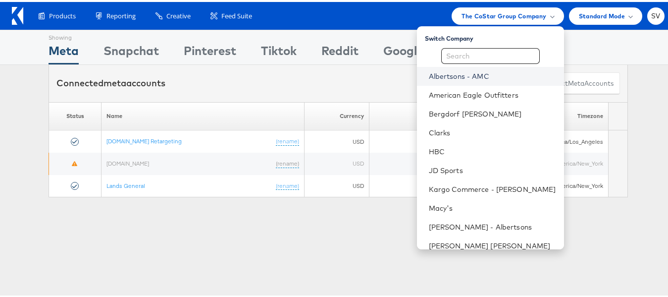
click at [447, 75] on link "Albertsons - AMC" at bounding box center [492, 74] width 127 height 10
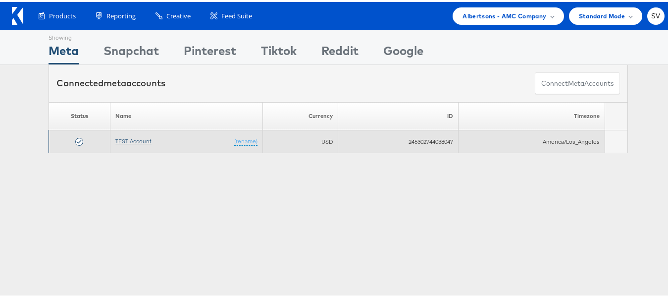
click at [123, 141] on link "TEST Account" at bounding box center [133, 138] width 36 height 7
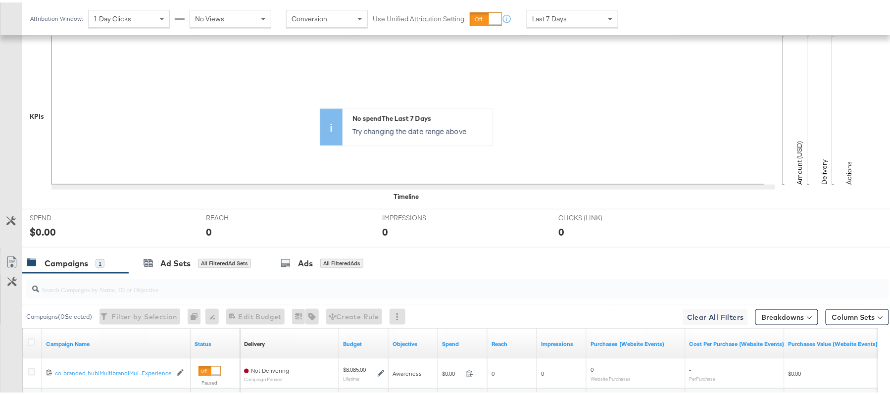
scroll to position [264, 0]
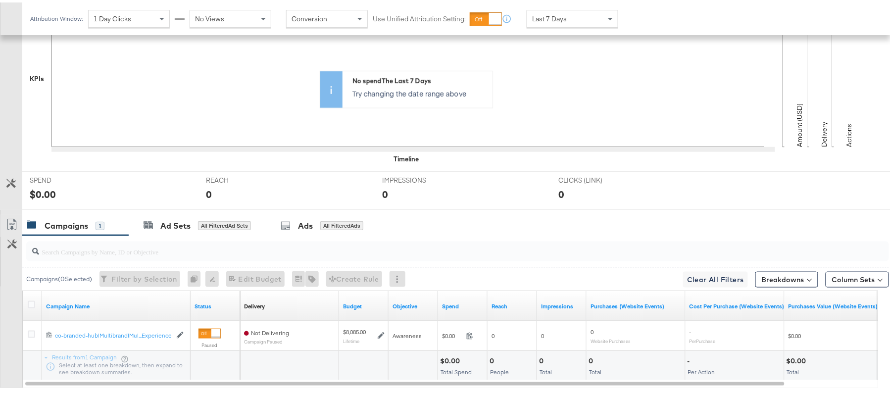
click at [84, 220] on div "Campaigns" at bounding box center [67, 223] width 44 height 11
click at [119, 258] on div at bounding box center [457, 249] width 863 height 20
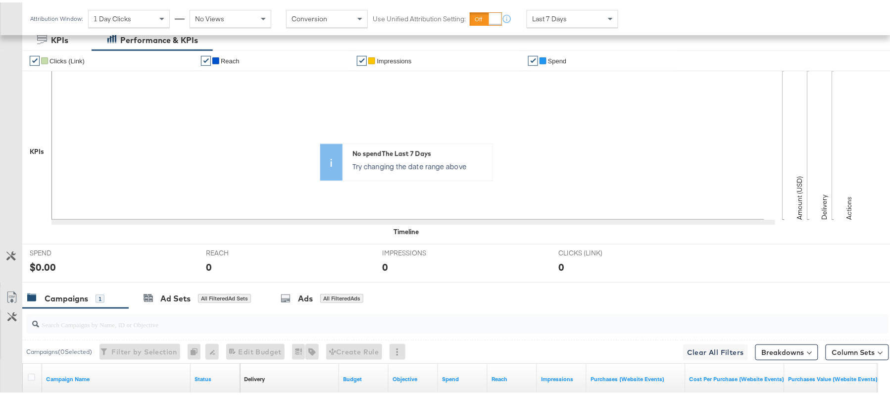
scroll to position [321, 0]
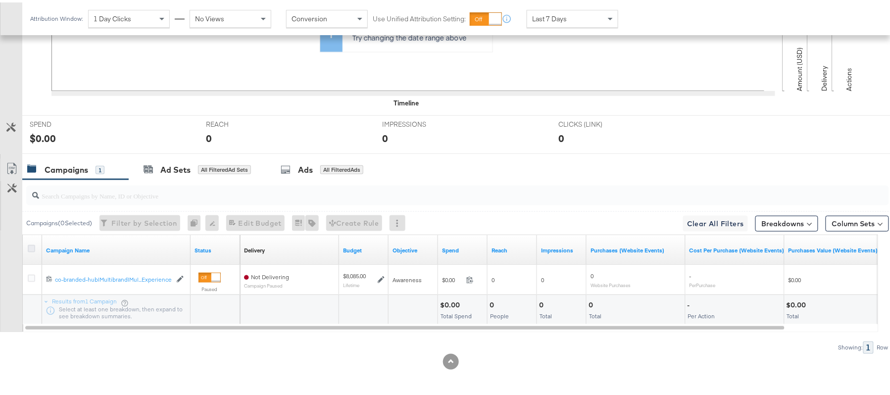
click at [30, 246] on icon at bounding box center [31, 246] width 7 height 7
click at [0, 0] on input "checkbox" at bounding box center [0, 0] width 0 height 0
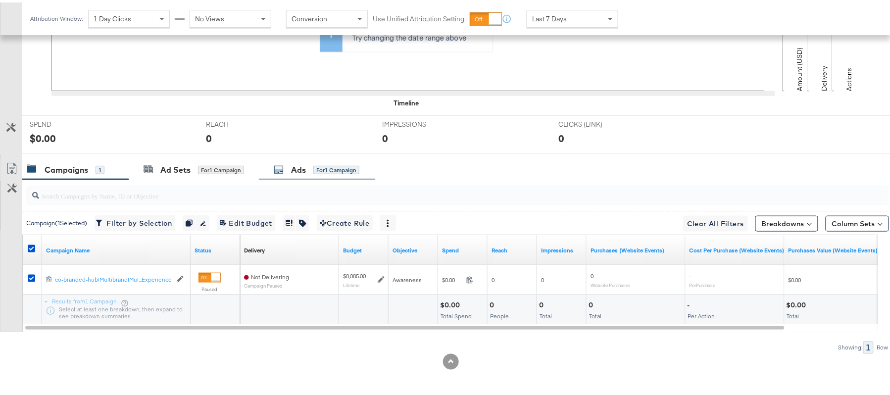
click at [278, 162] on icon at bounding box center [279, 167] width 10 height 10
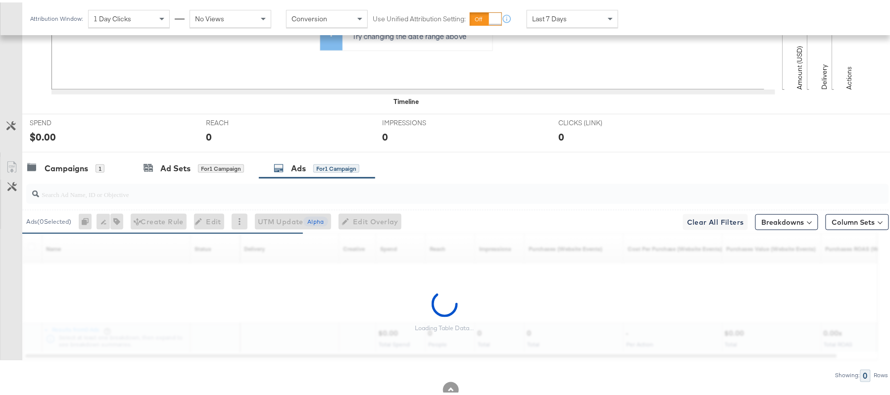
click at [294, 185] on input "search" at bounding box center [424, 187] width 771 height 19
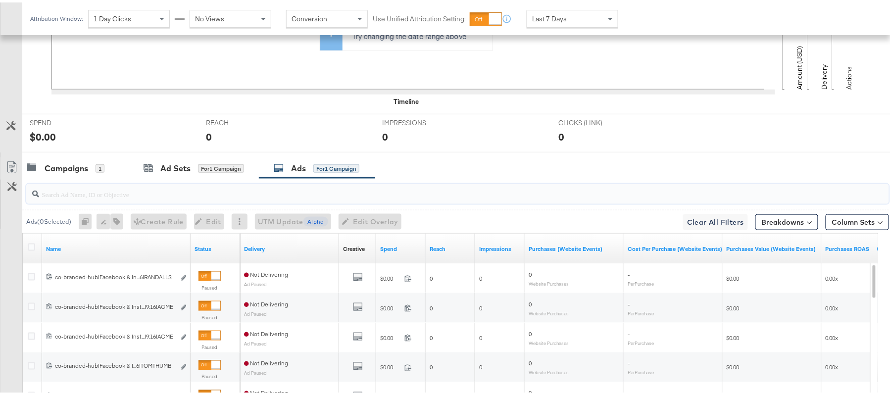
paste input "co-branded-hub|Facebook & Instagram|Social Media|FBIG - Video IX - Custom Shopp…"
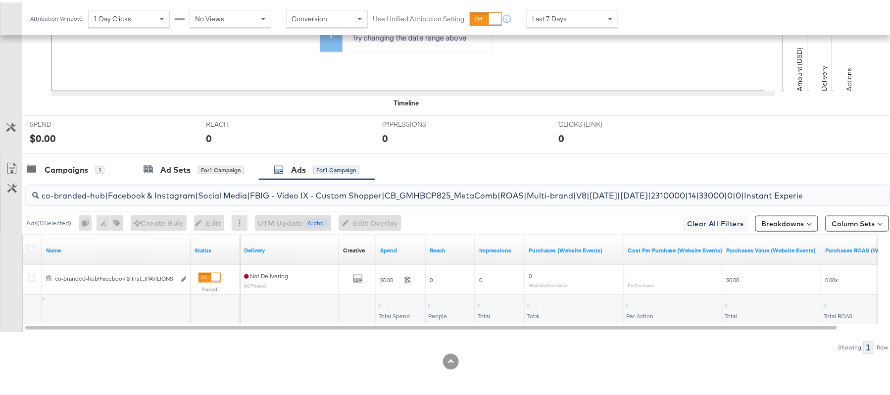
scroll to position [0, 111]
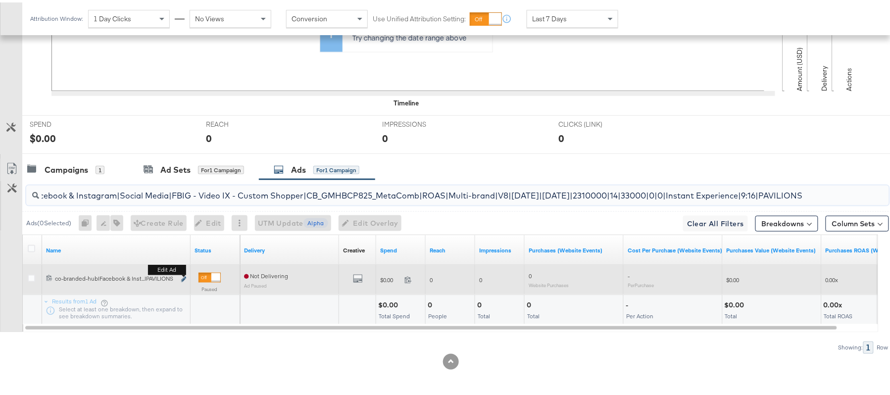
type input "co-branded-hub|Facebook & Instagram|Social Media|FBIG - Video IX - Custom Shopp…"
click at [185, 276] on icon "link" at bounding box center [183, 276] width 5 height 5
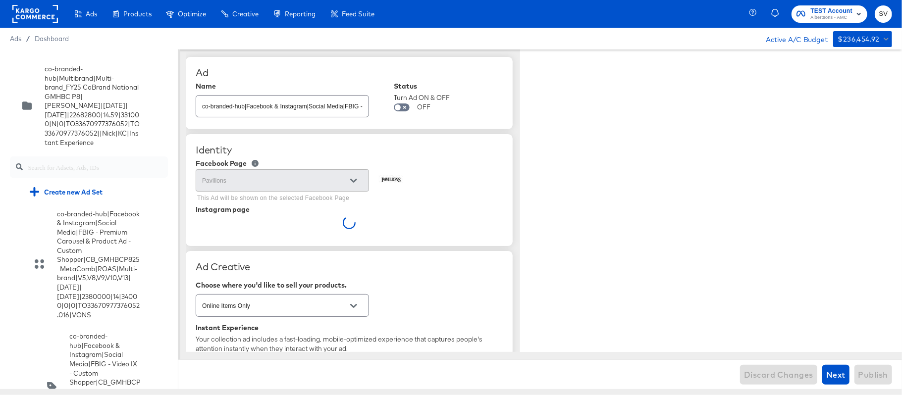
scroll to position [2663, 0]
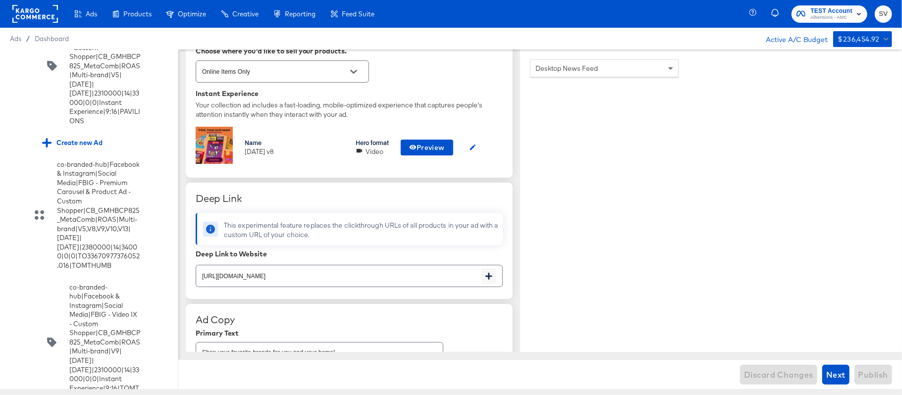
scroll to position [264, 0]
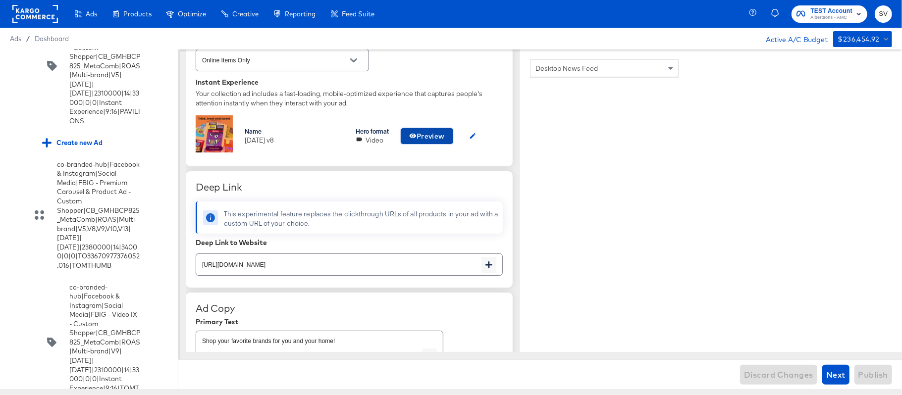
click at [417, 139] on span "Preview" at bounding box center [427, 136] width 36 height 12
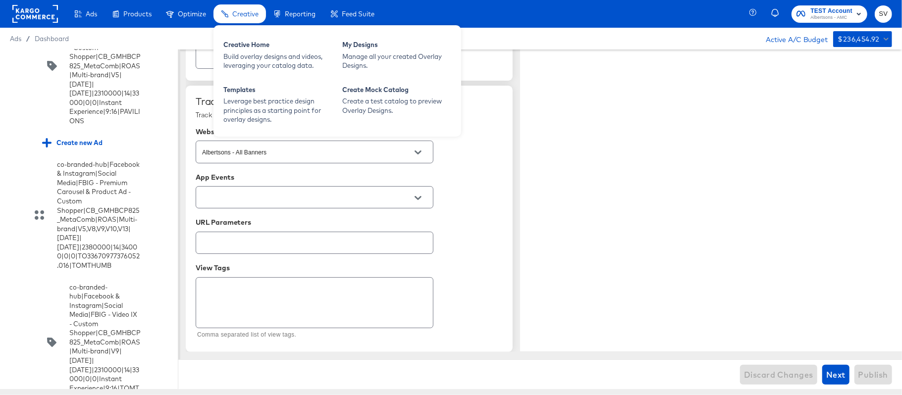
scroll to position [4258, 0]
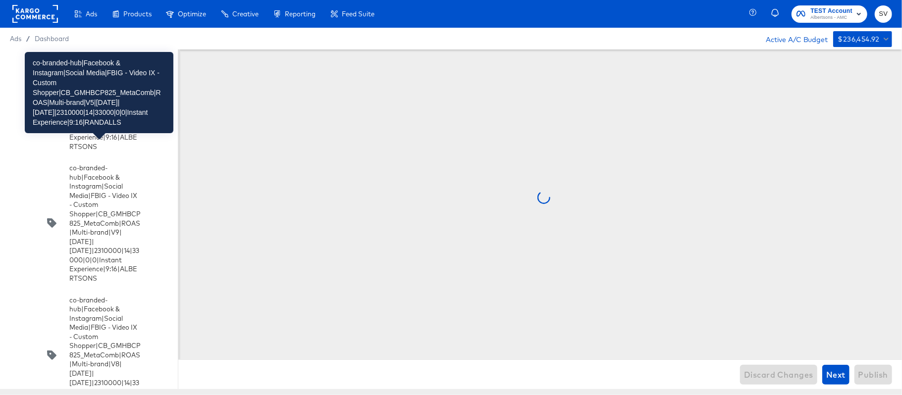
scroll to position [0, 0]
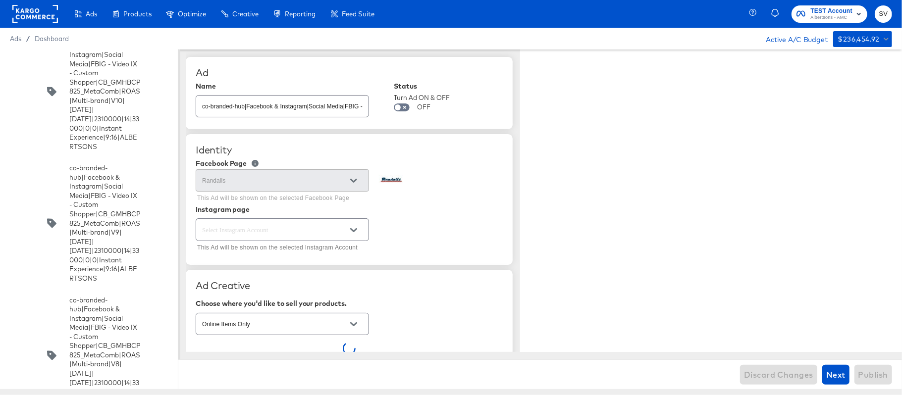
type textarea "x"
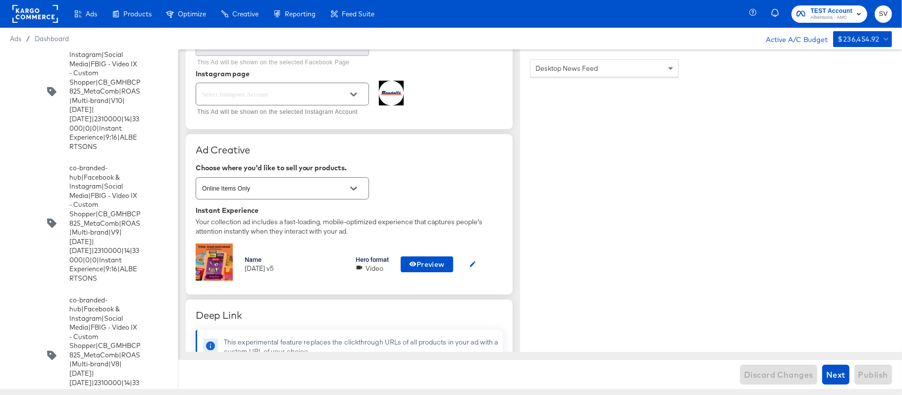
scroll to position [294, 0]
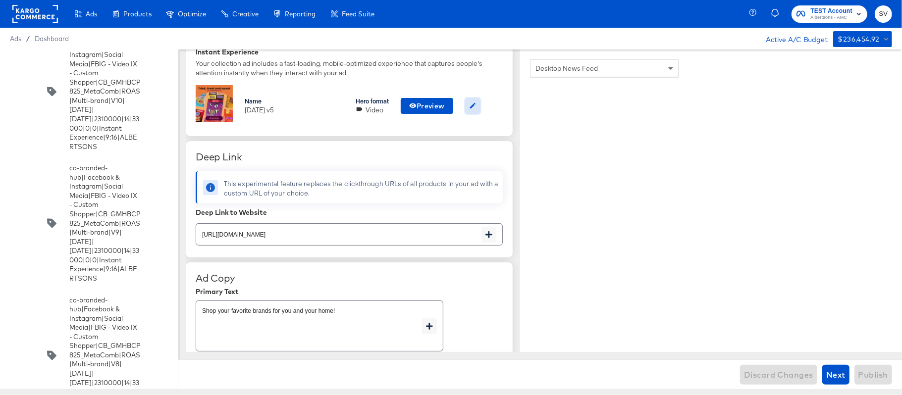
click at [474, 109] on icon "button" at bounding box center [472, 105] width 7 height 7
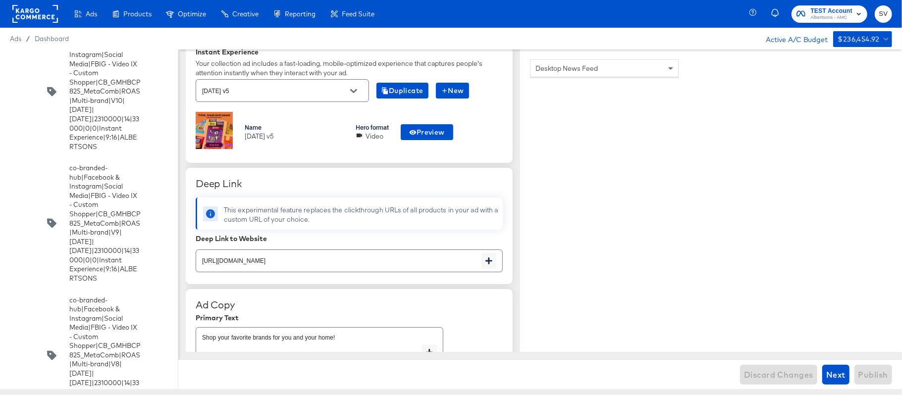
scroll to position [321, 0]
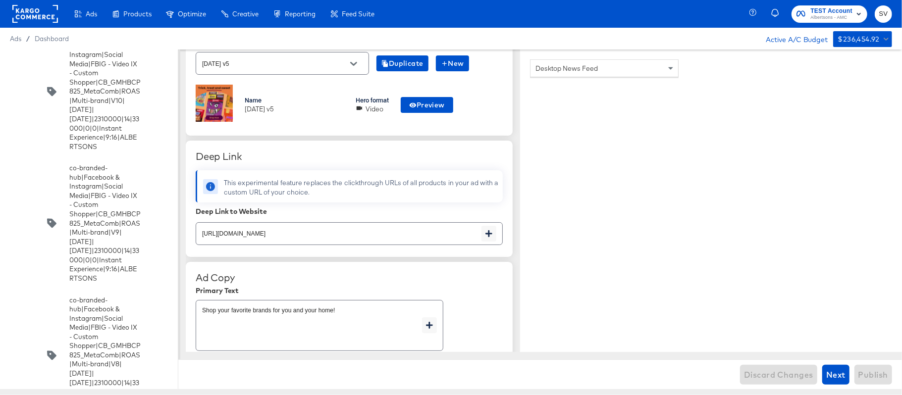
click at [335, 56] on div "[DATE] v5" at bounding box center [282, 63] width 173 height 22
click at [359, 66] on button "Open" at bounding box center [353, 63] width 15 height 15
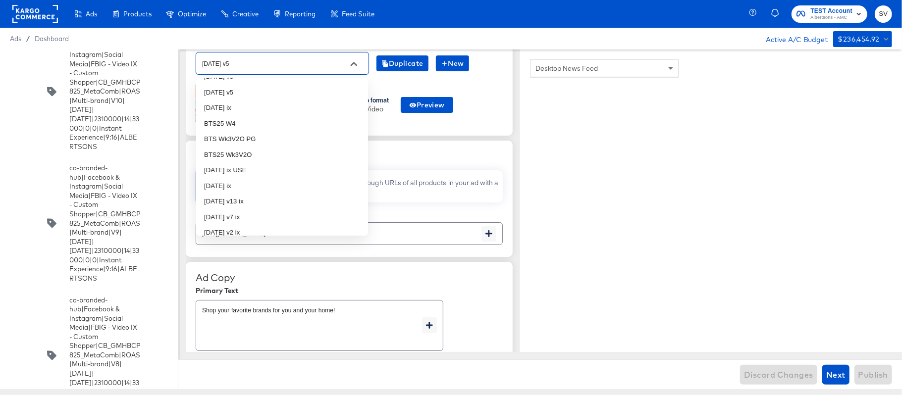
scroll to position [0, 0]
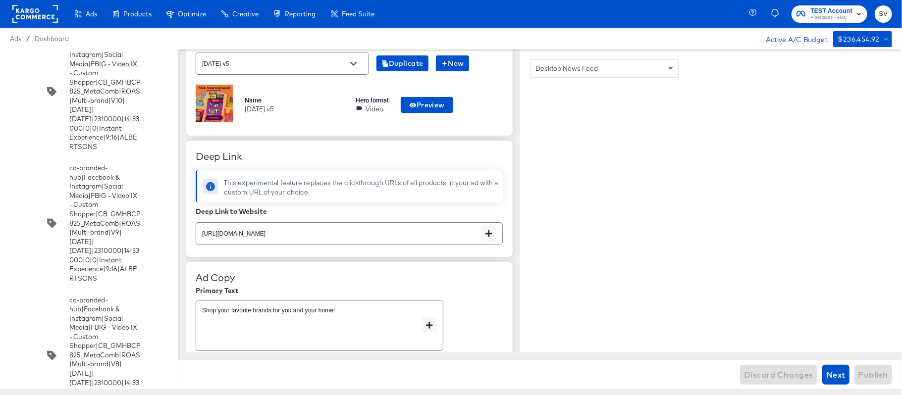
click at [478, 150] on div "Deep Link This experimental feature replaces the clickthrough URLs of all produ…" at bounding box center [349, 199] width 327 height 116
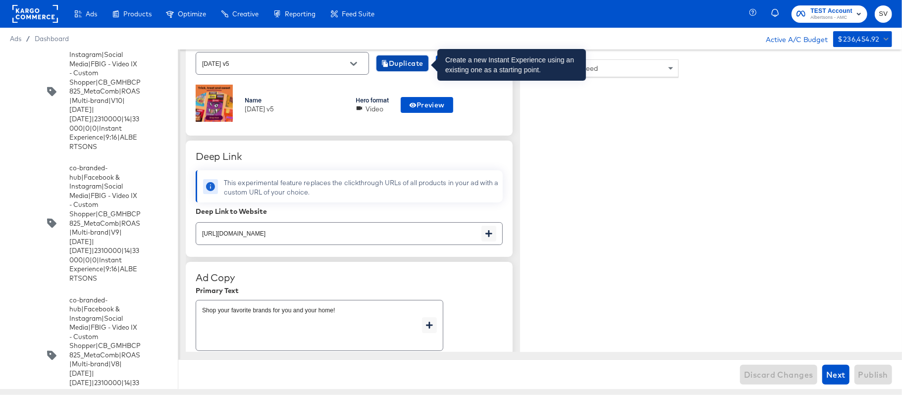
click at [405, 70] on span "Duplicate" at bounding box center [402, 63] width 42 height 12
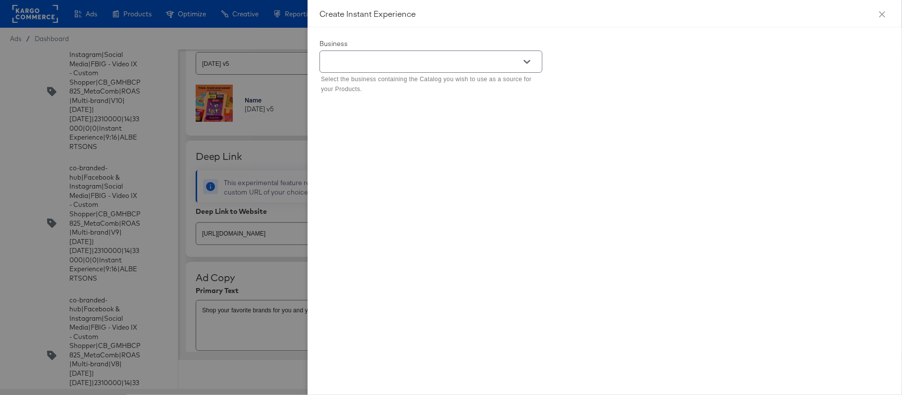
click at [288, 80] on div at bounding box center [451, 197] width 902 height 395
click at [882, 12] on icon "close" at bounding box center [882, 14] width 8 height 8
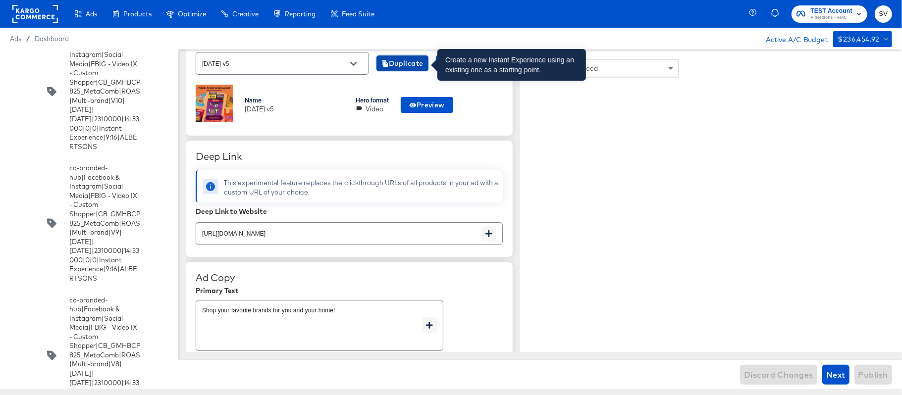
click at [412, 66] on span "Duplicate" at bounding box center [402, 63] width 42 height 12
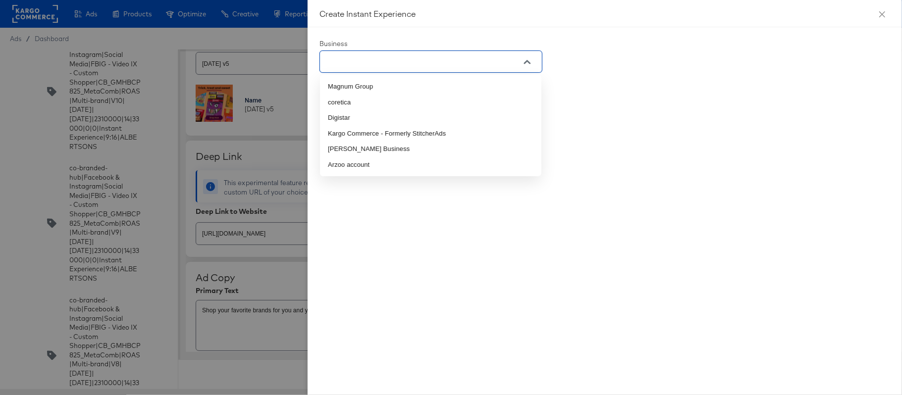
click at [412, 66] on input "text" at bounding box center [423, 61] width 199 height 11
click at [453, 136] on li "Kargo Commerce - Formerly StitcherAds" at bounding box center [430, 134] width 221 height 16
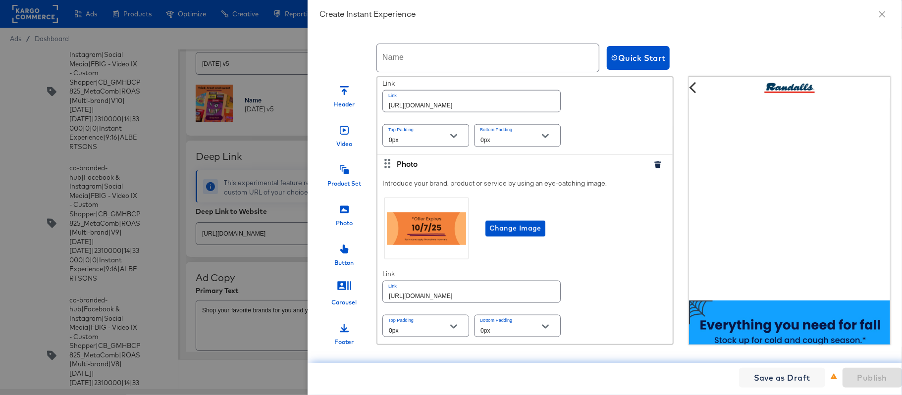
scroll to position [555, 0]
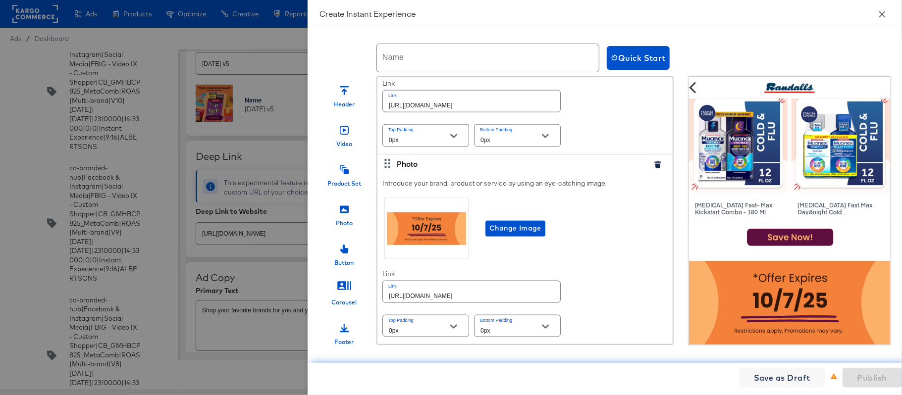
click at [878, 16] on icon "close" at bounding box center [882, 14] width 8 height 8
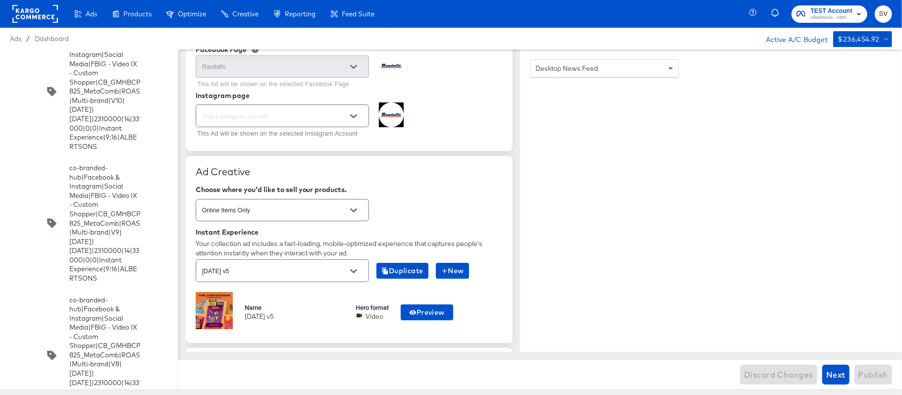
scroll to position [124, 0]
